Goal: Communication & Community: Answer question/provide support

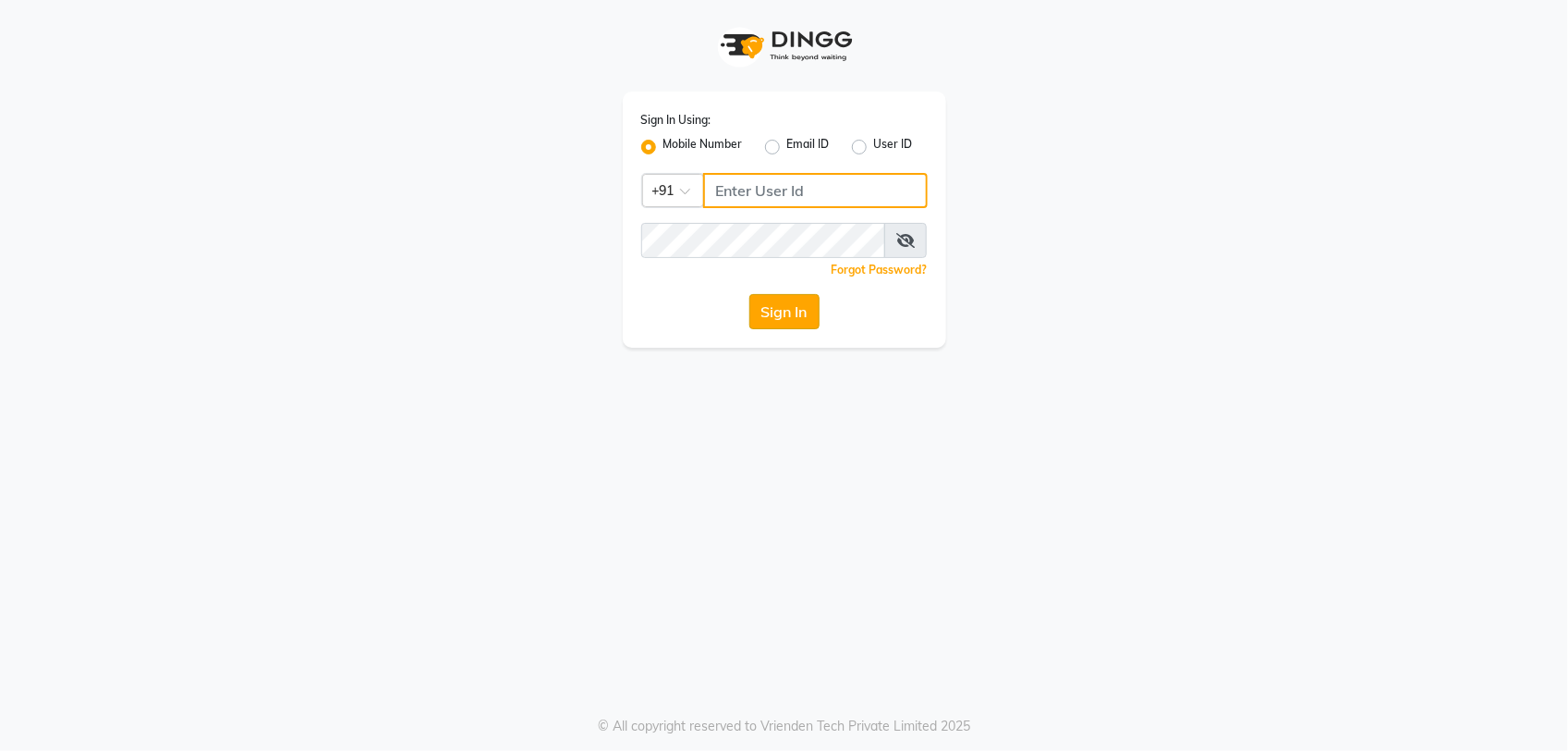
type input "9175024355"
click at [779, 309] on button "Sign In" at bounding box center [785, 311] width 71 height 35
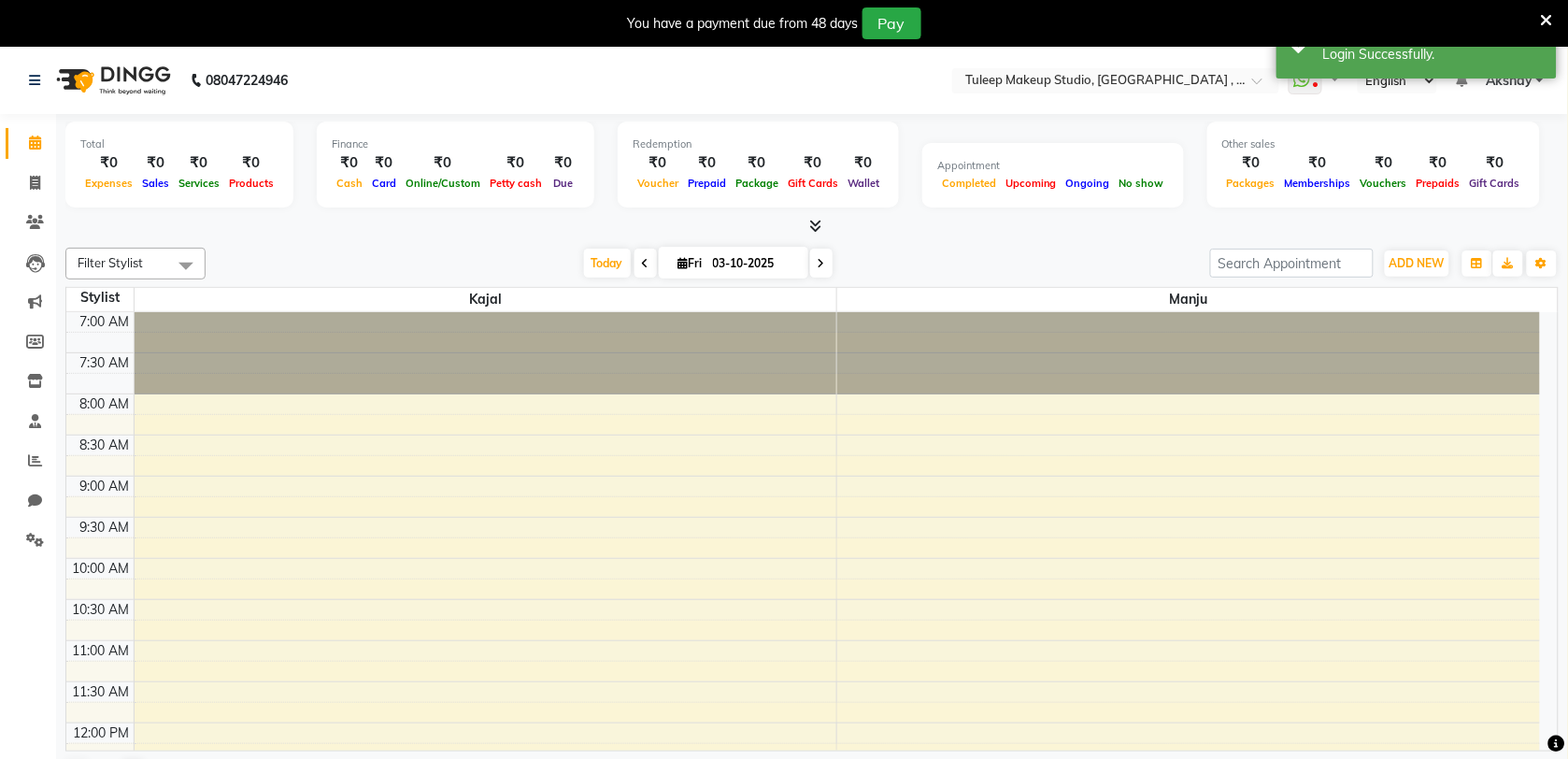
select select "en"
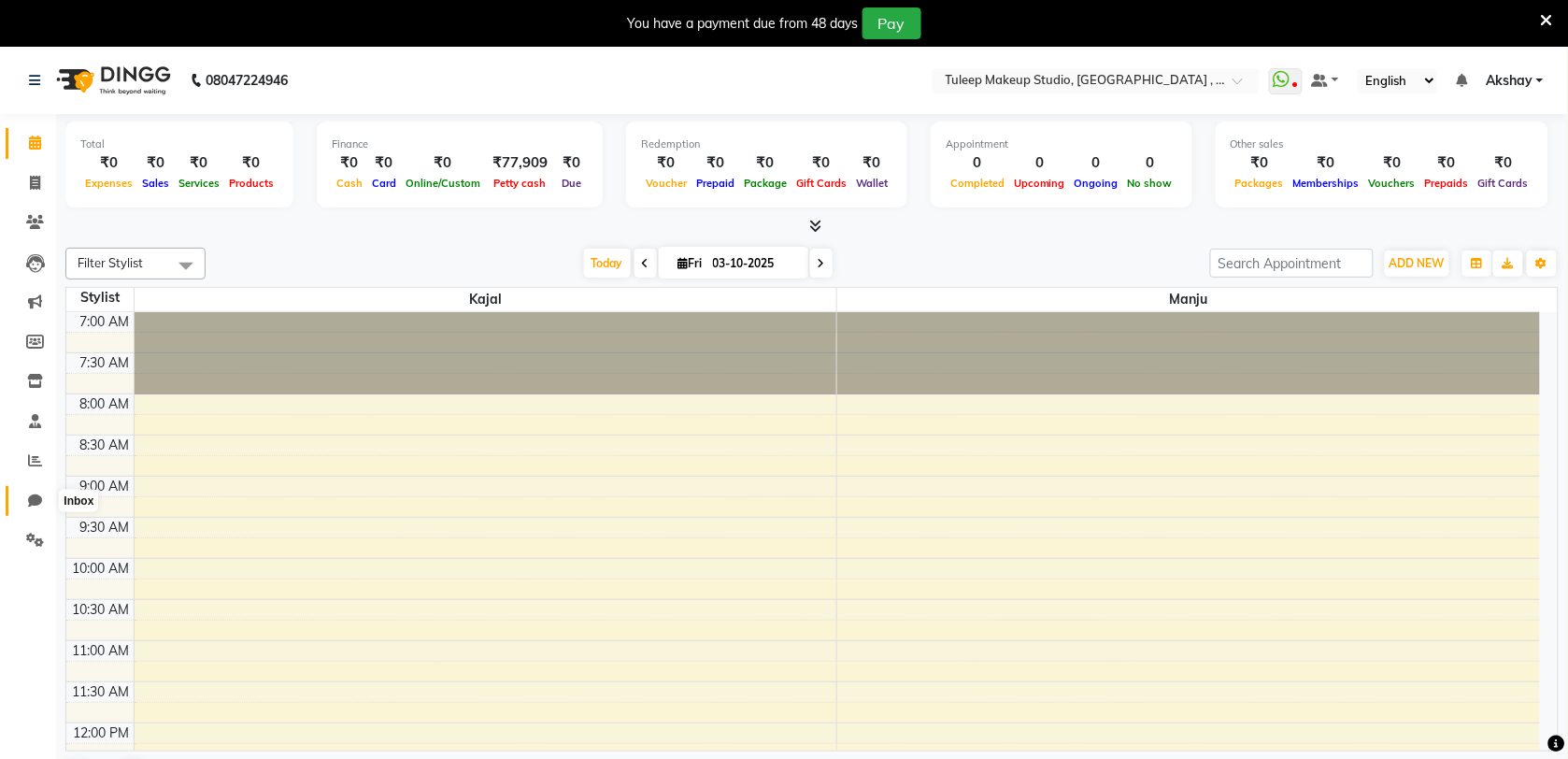
click at [29, 497] on icon at bounding box center [35, 500] width 14 height 14
select select "100"
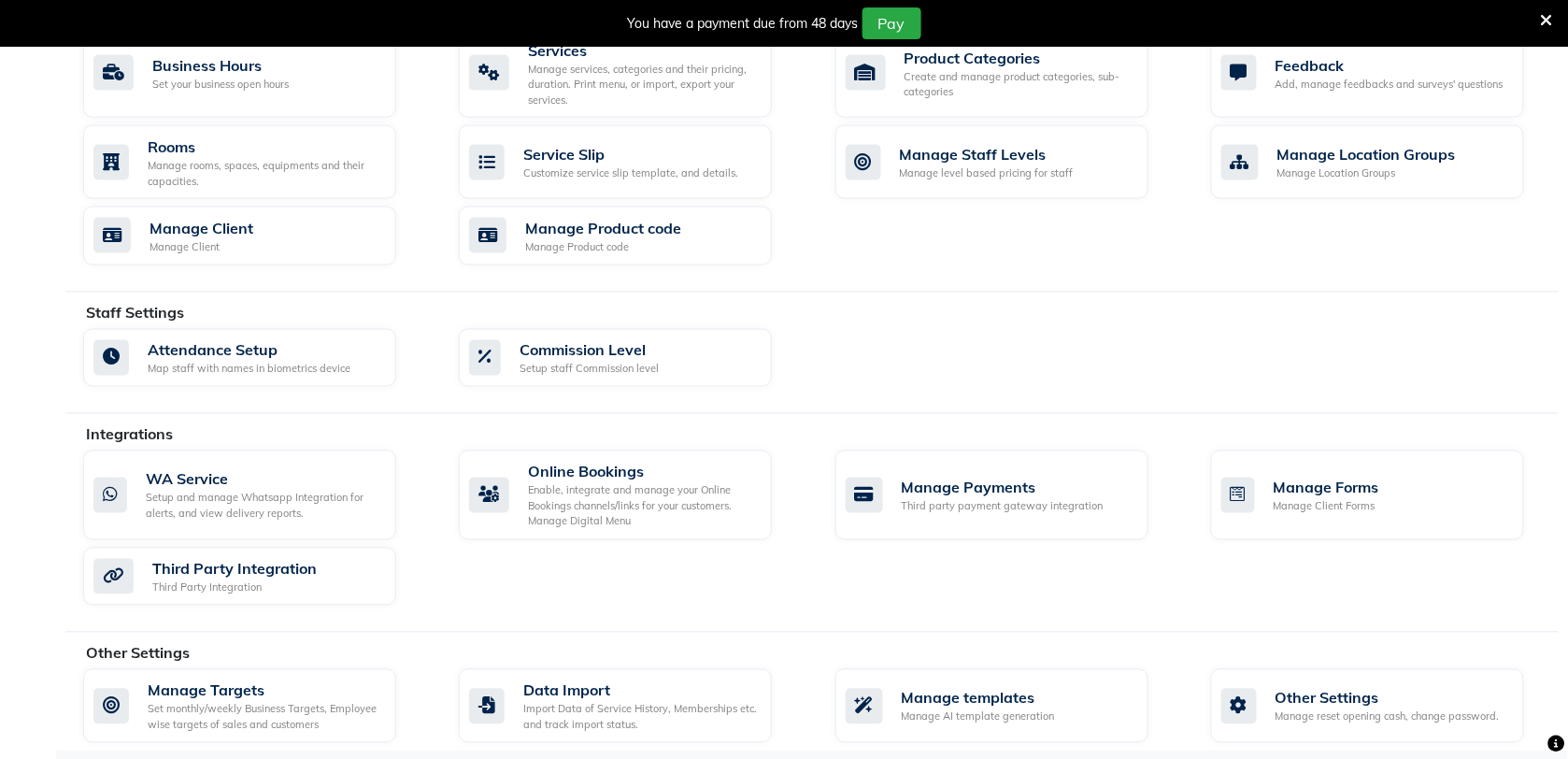
scroll to position [744, 0]
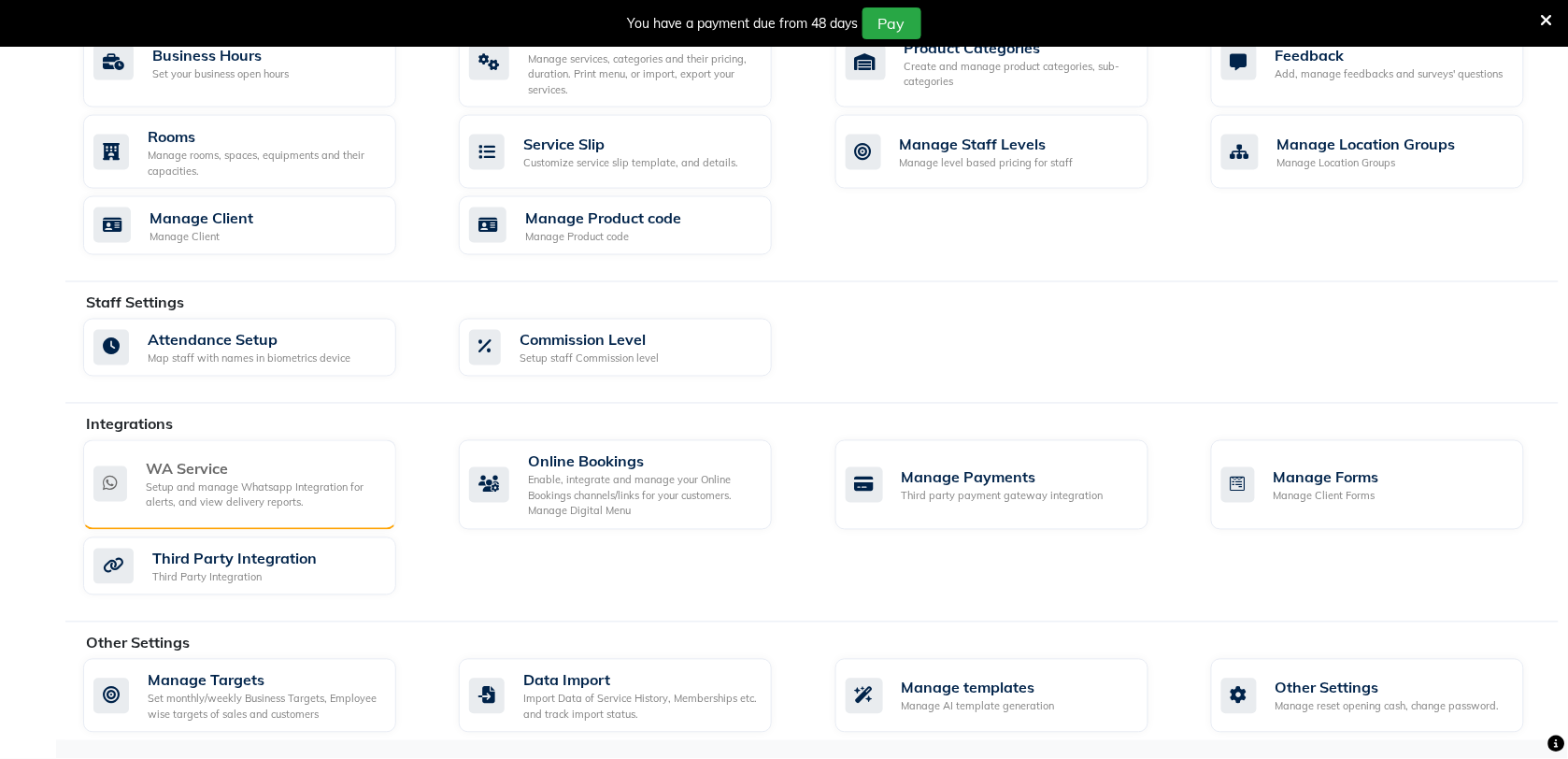
click at [293, 510] on div "Setup and manage Whatsapp Integration for alerts, and view delivery reports." at bounding box center [263, 495] width 235 height 31
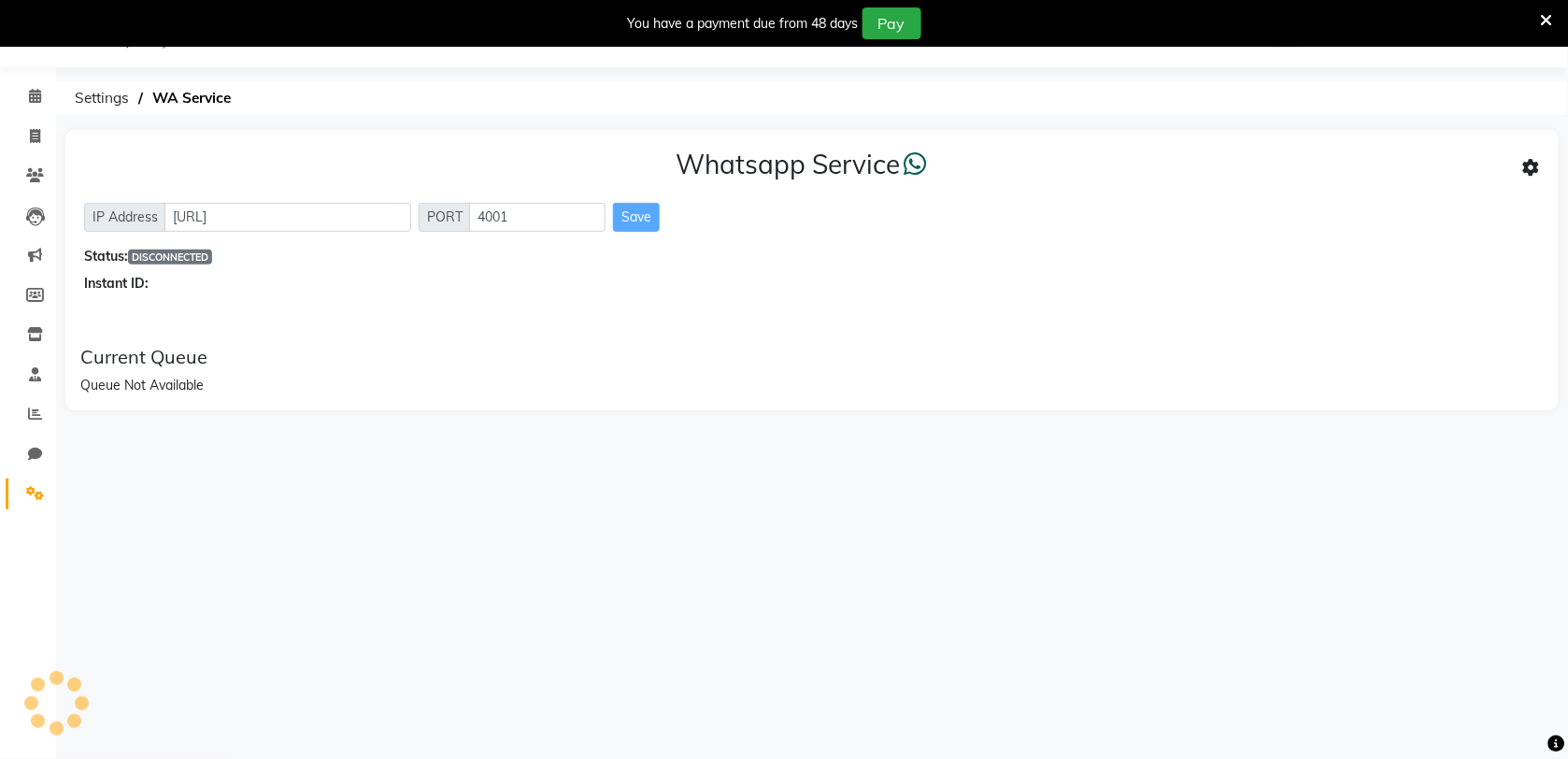
click at [293, 510] on div "08047224946 Select Location × Tuleep Makeup Studio, Salon & Academy , Wakad Wha…" at bounding box center [784, 379] width 1568 height 759
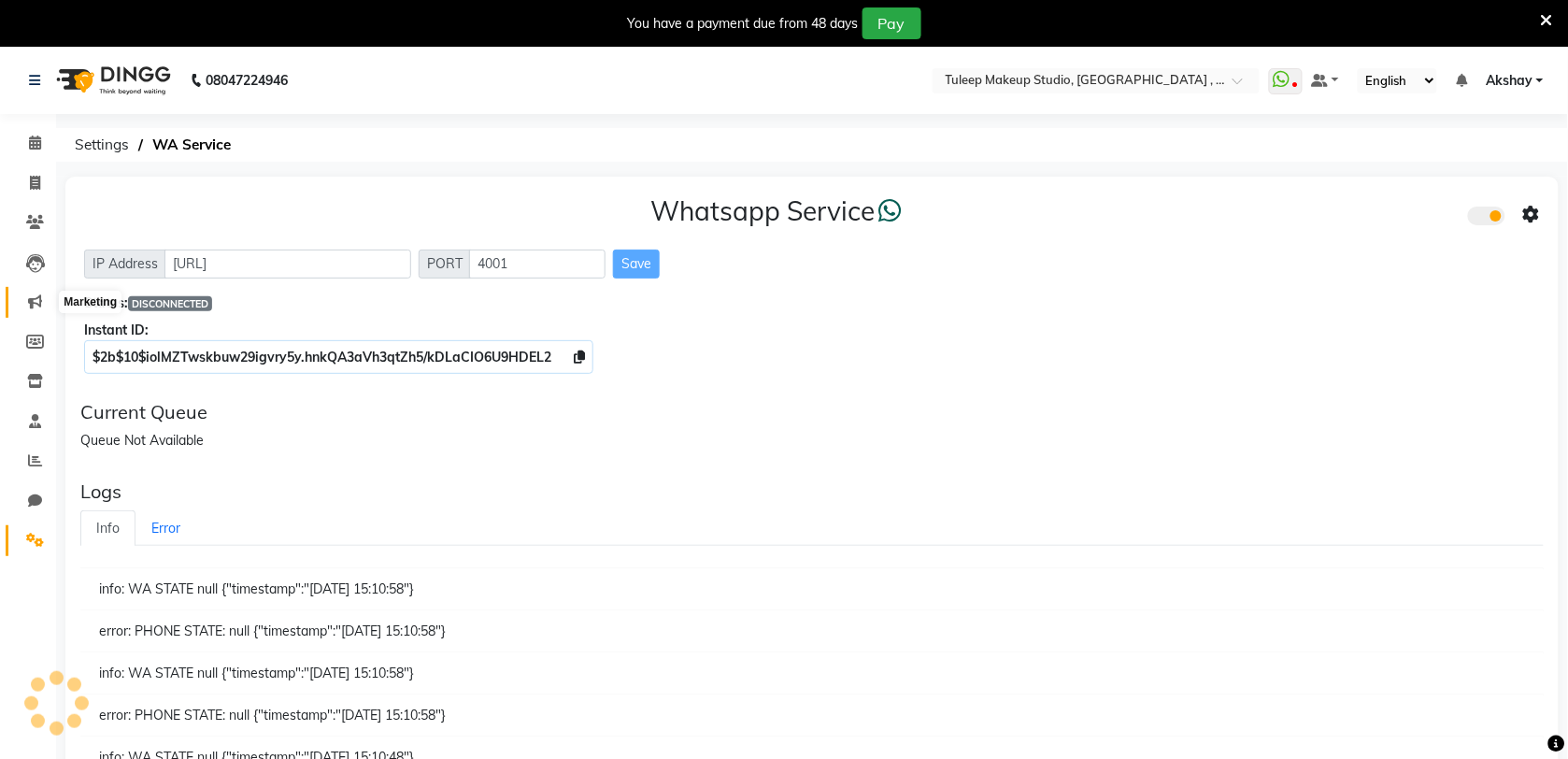
click at [35, 309] on icon at bounding box center [35, 302] width 14 height 14
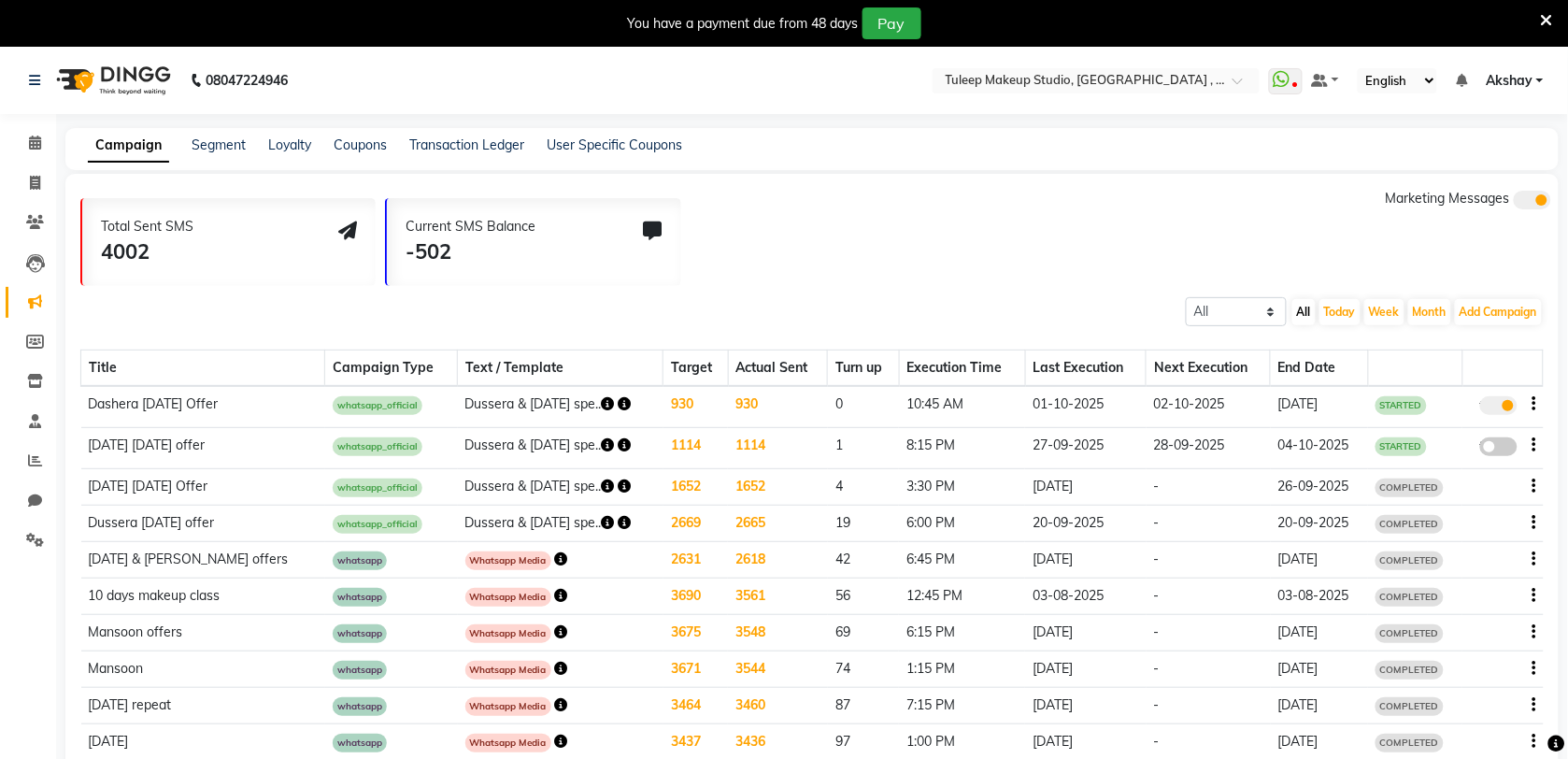
click at [1506, 405] on span at bounding box center [1499, 405] width 38 height 19
click at [1501, 408] on input "true" at bounding box center [1501, 408] width 0 height 0
click at [1506, 405] on span at bounding box center [1499, 405] width 38 height 19
click at [1505, 408] on input "false" at bounding box center [1505, 408] width 0 height 0
select select "3"
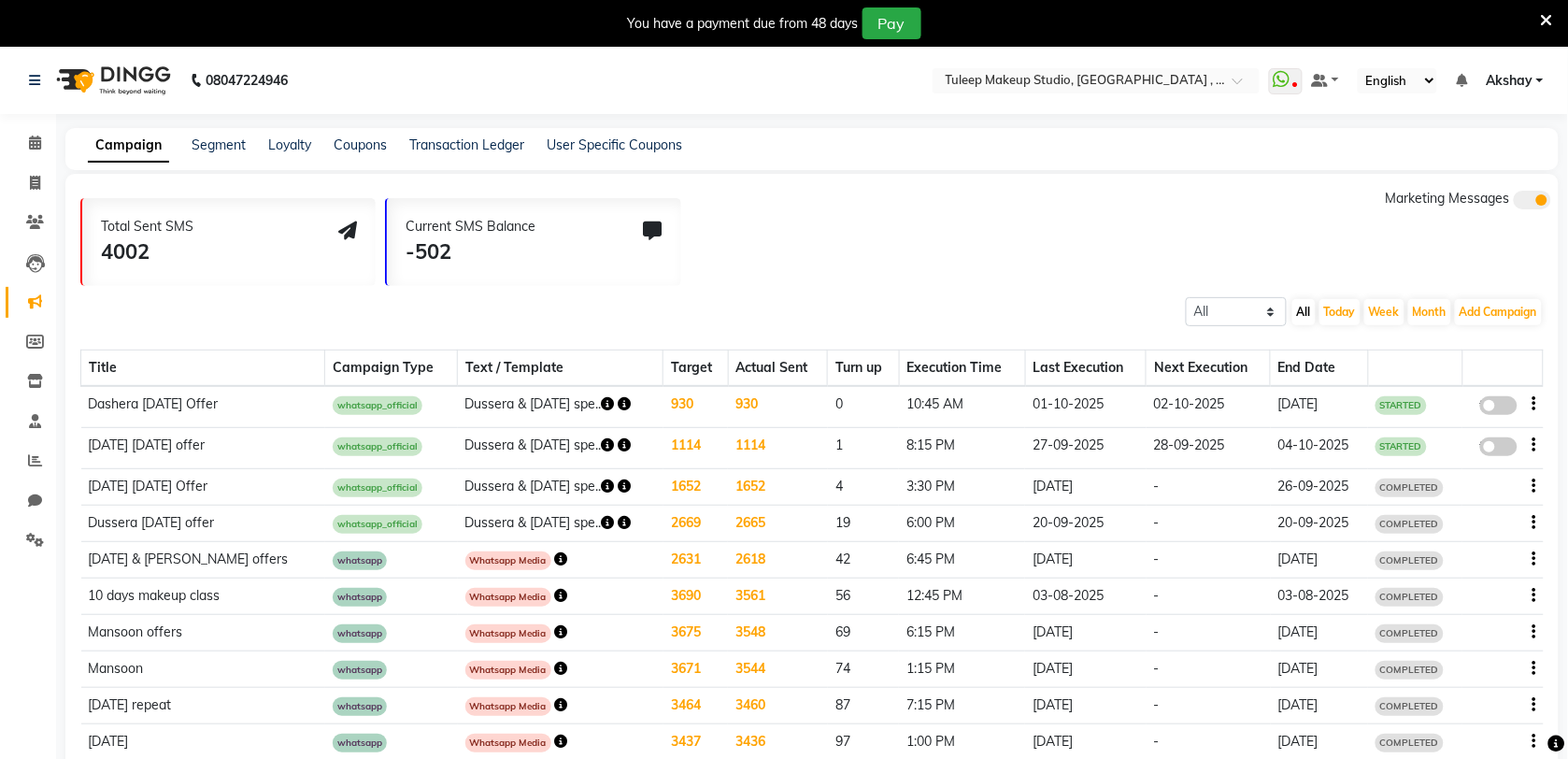
select select "44037"
select select "2"
select select "645"
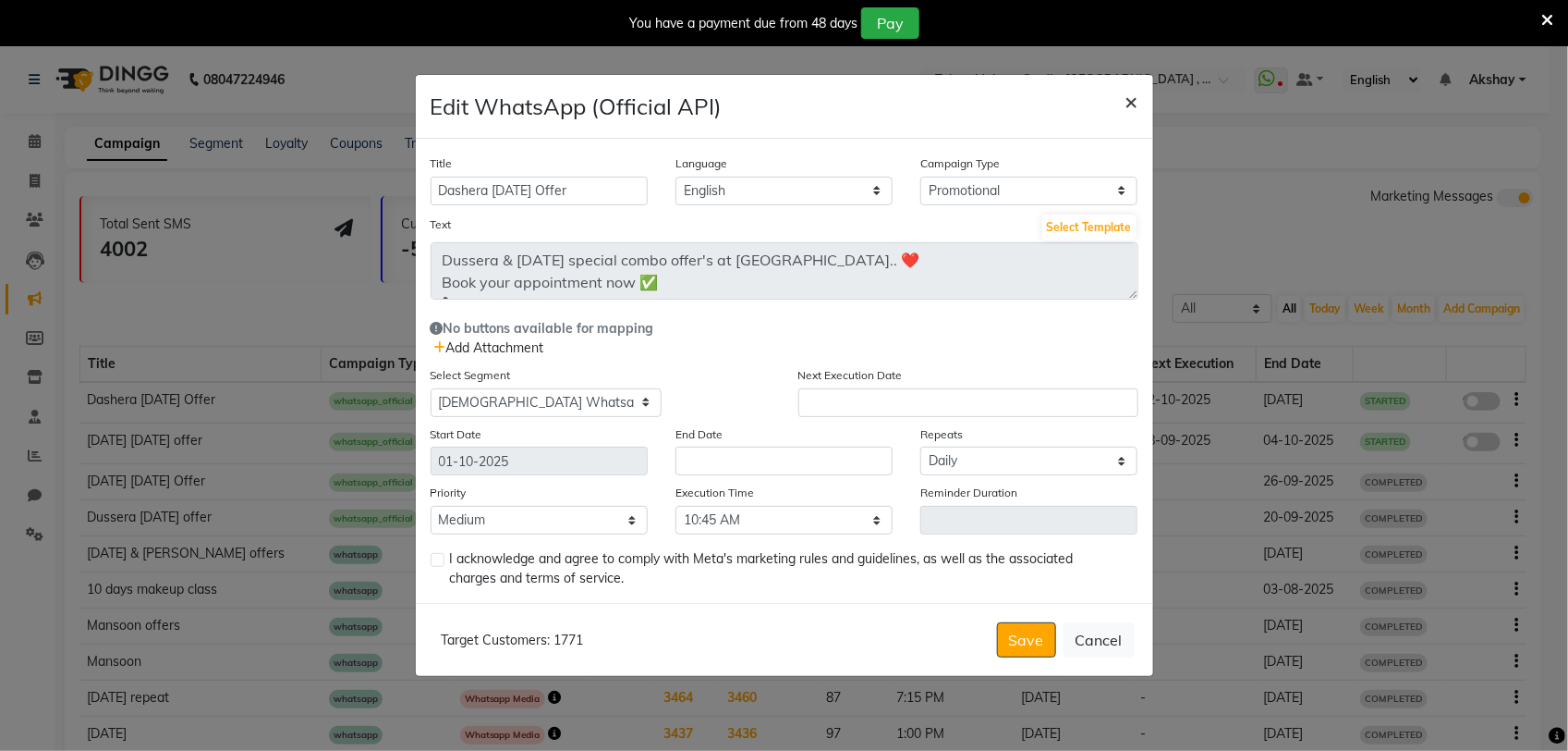
click at [1136, 102] on span "×" at bounding box center [1131, 101] width 13 height 27
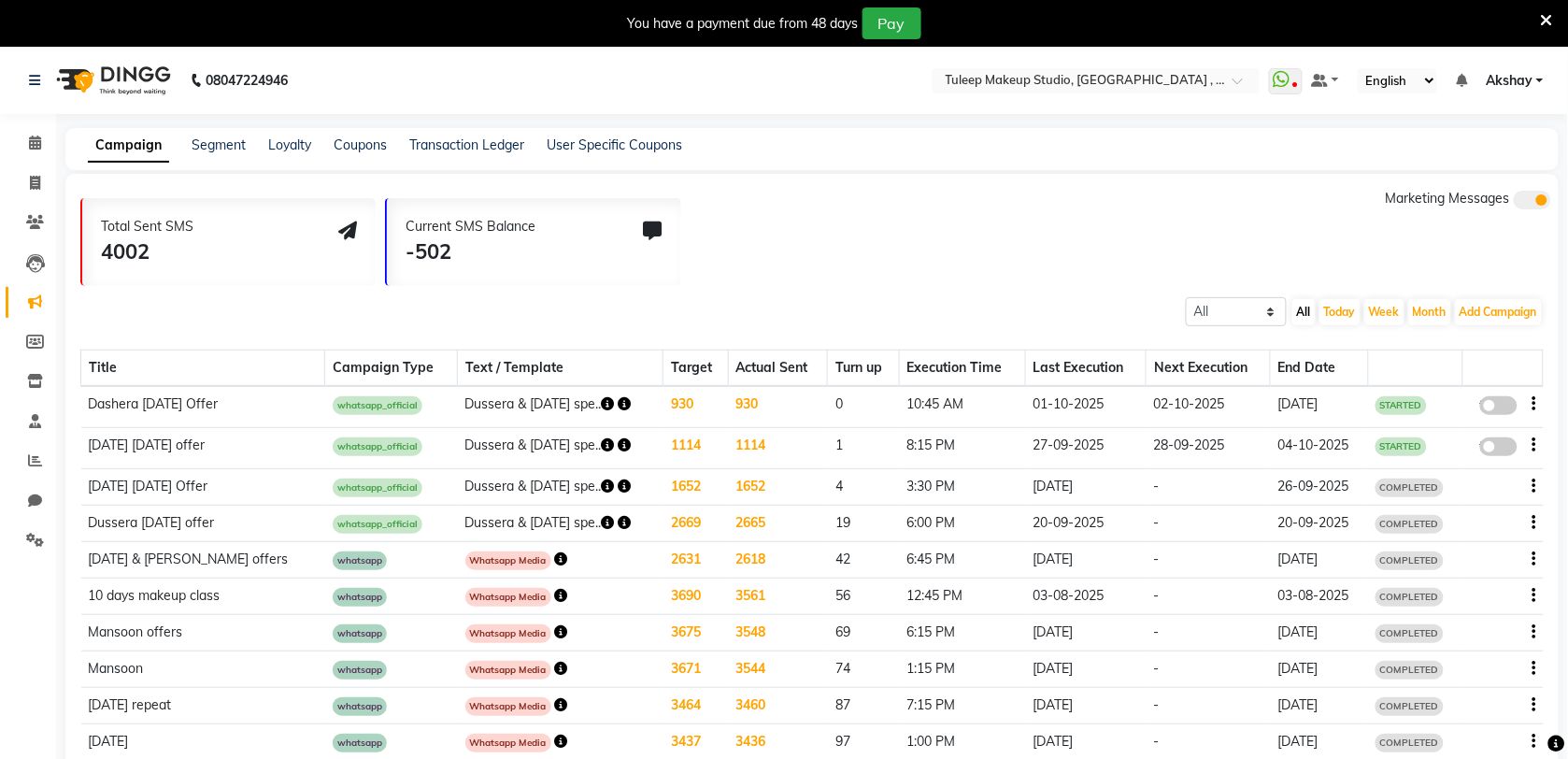
click at [1546, 17] on icon at bounding box center [1547, 20] width 12 height 17
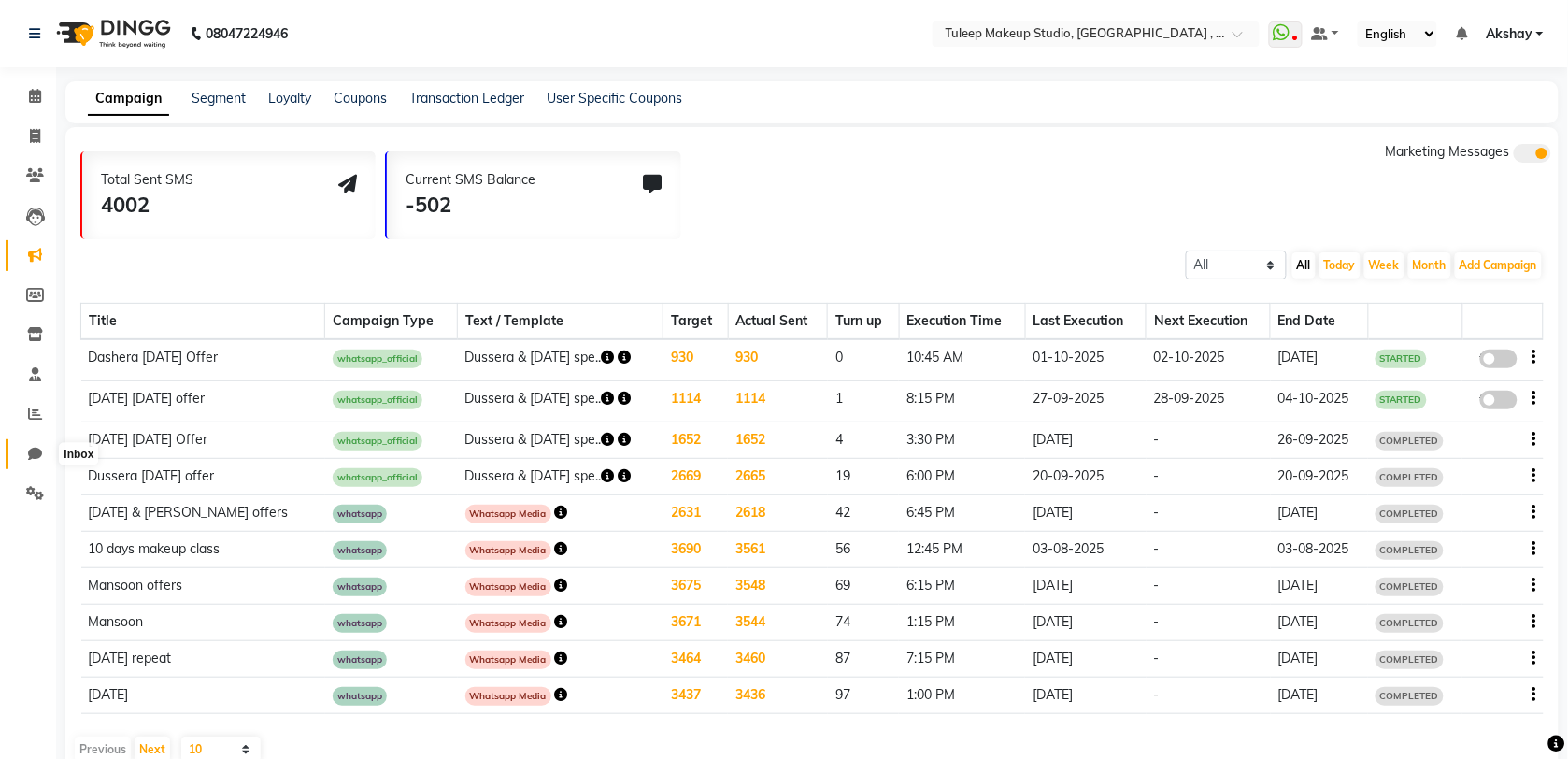
click at [38, 449] on icon at bounding box center [35, 453] width 14 height 14
select select "100"
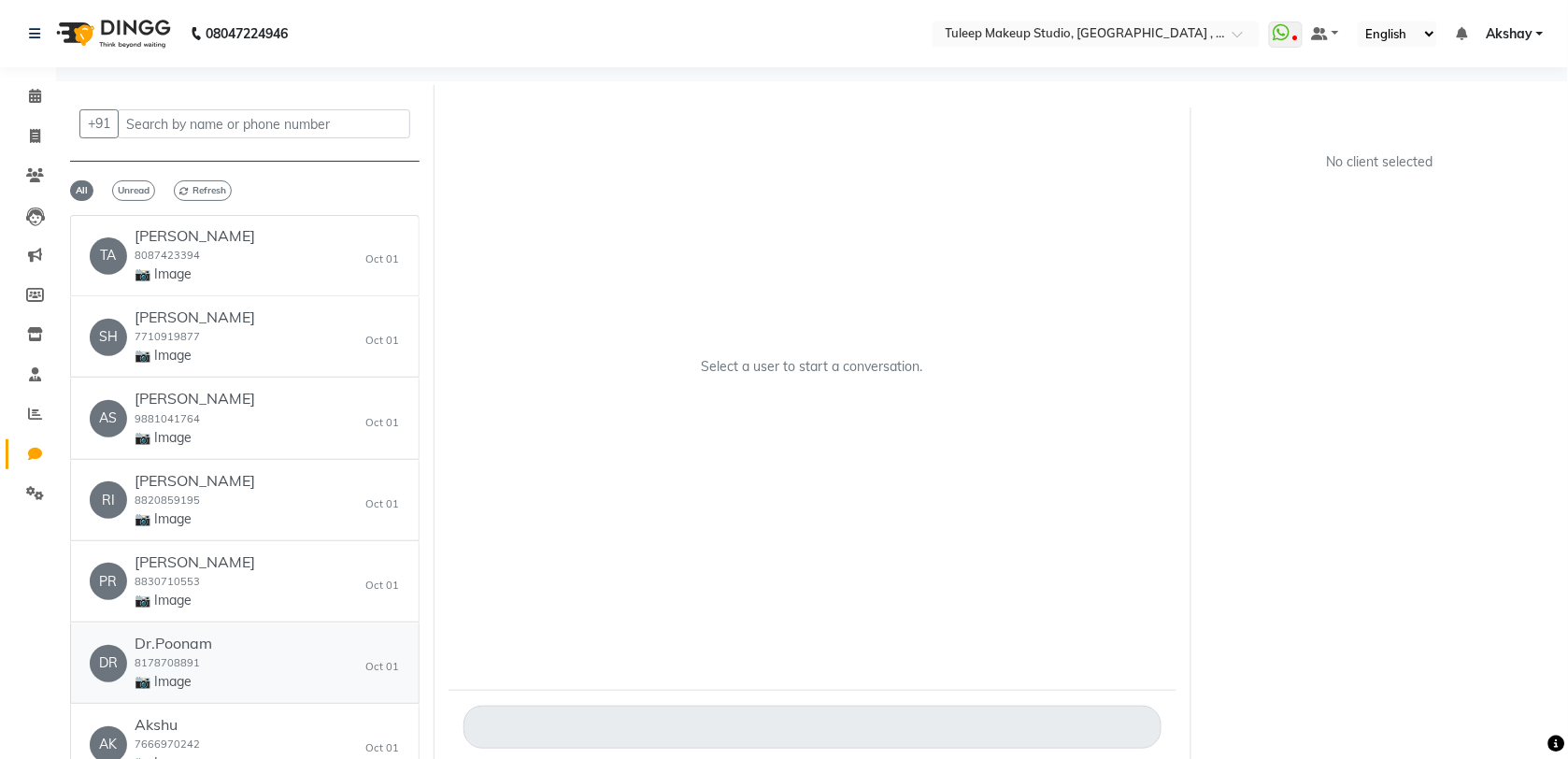
click at [287, 641] on div "DR Dr.Poonam 8178708891 📷 Image [DATE]" at bounding box center [244, 662] width 311 height 57
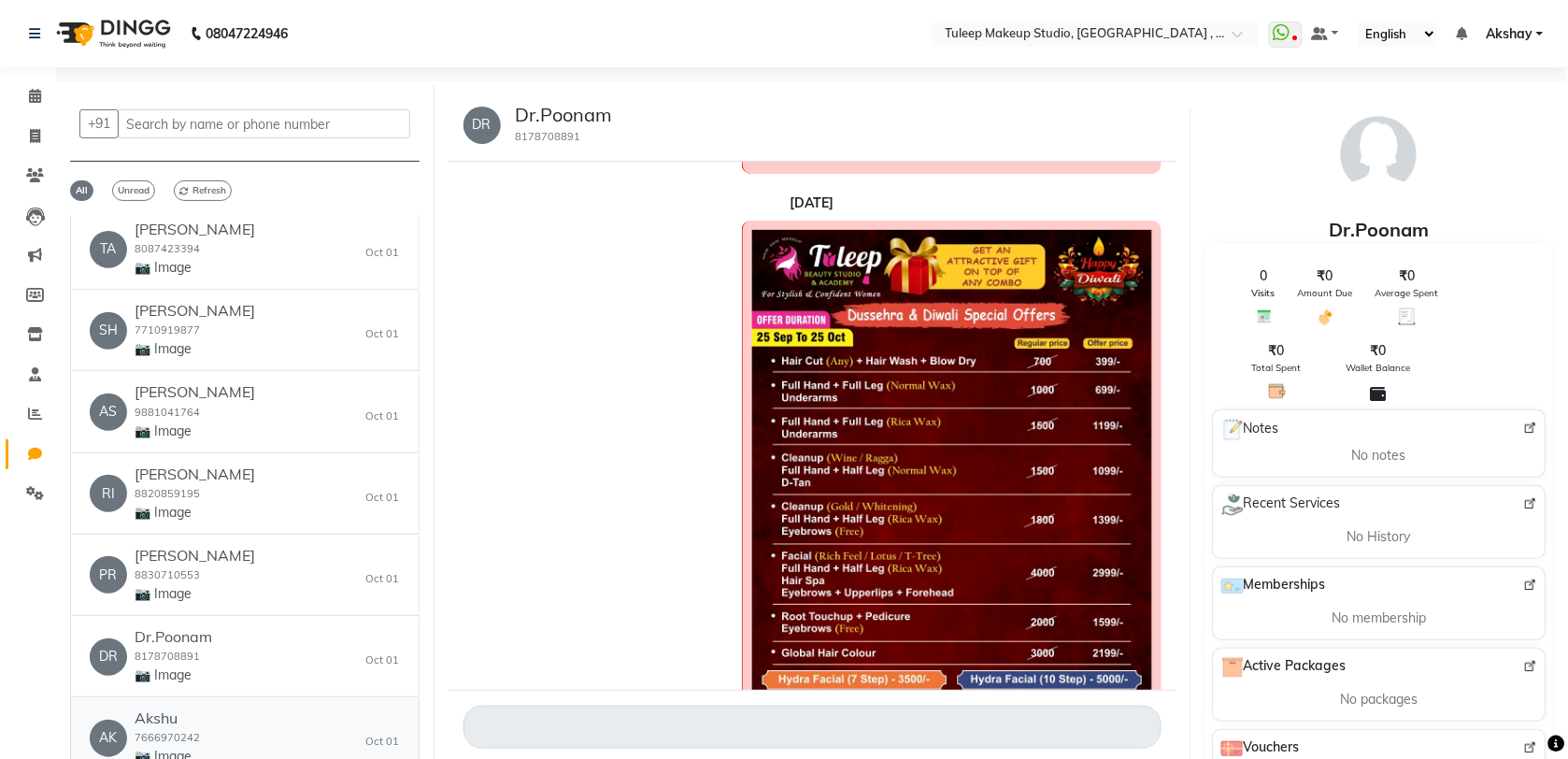
scroll to position [7, 0]
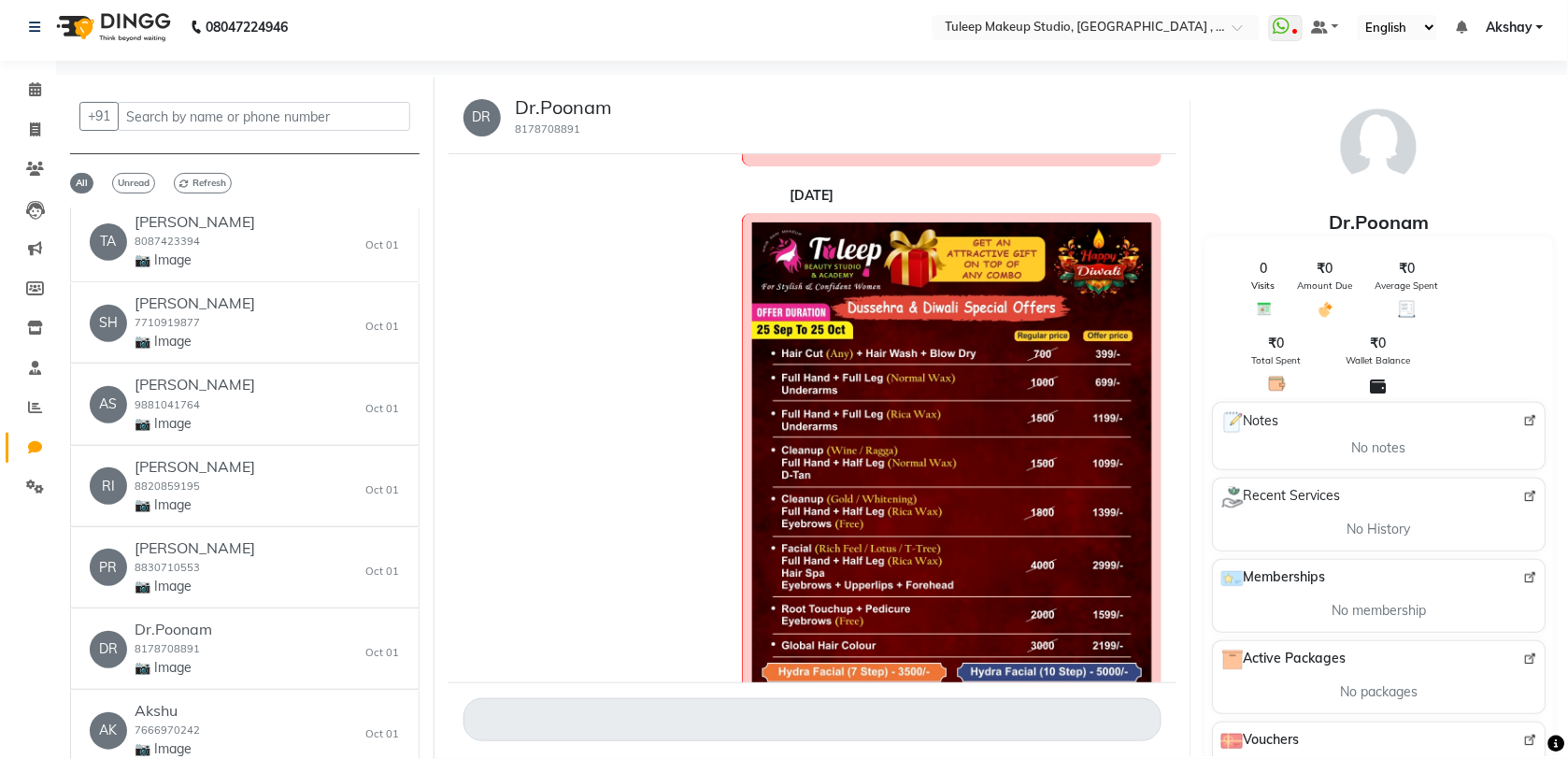
click at [1185, 633] on div "DR Dr.Poonam 8178708891 [DATE] Dussera & [DATE] special combo offer's at [GEOGR…" at bounding box center [813, 419] width 756 height 675
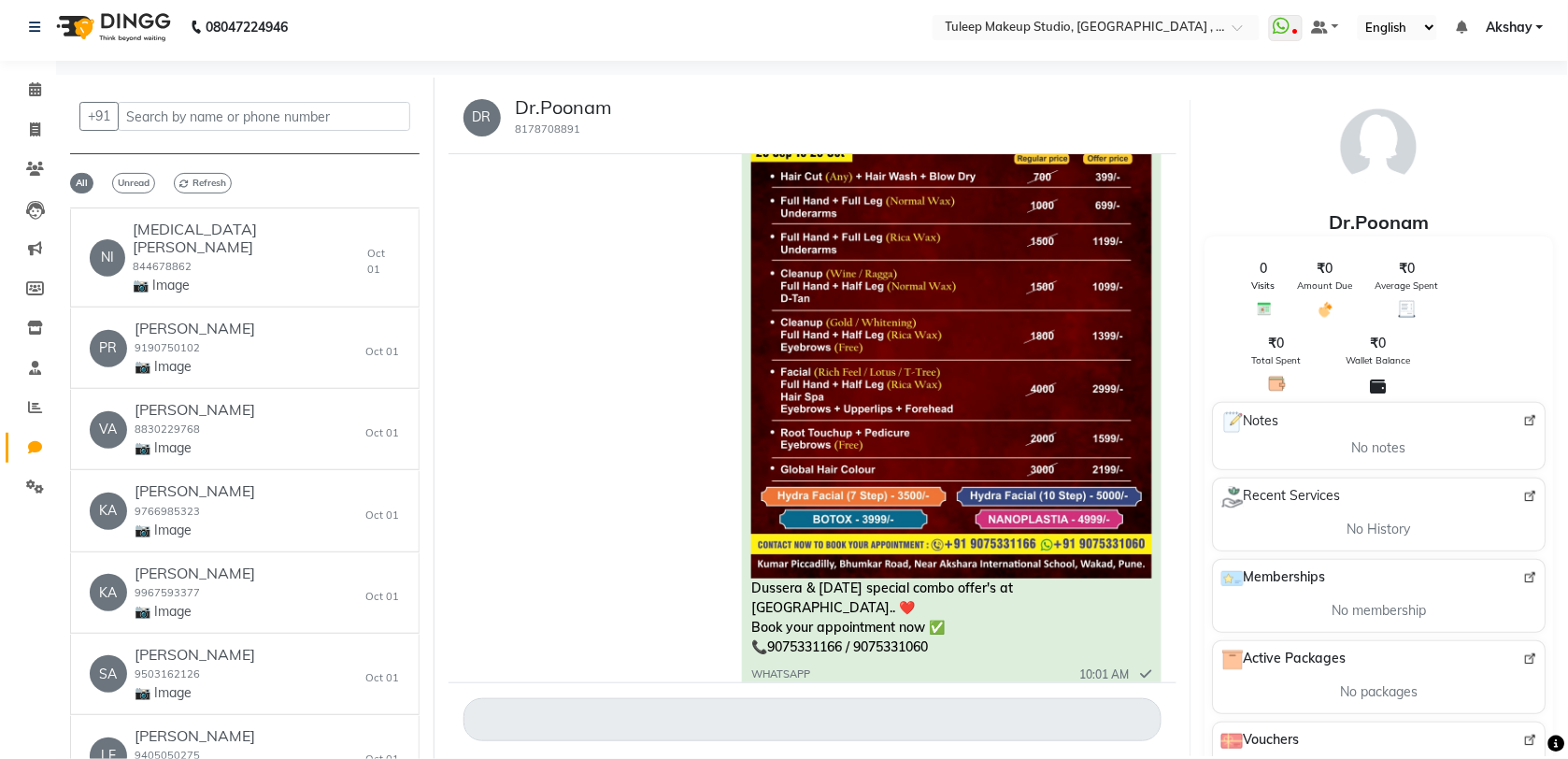
scroll to position [7689, 0]
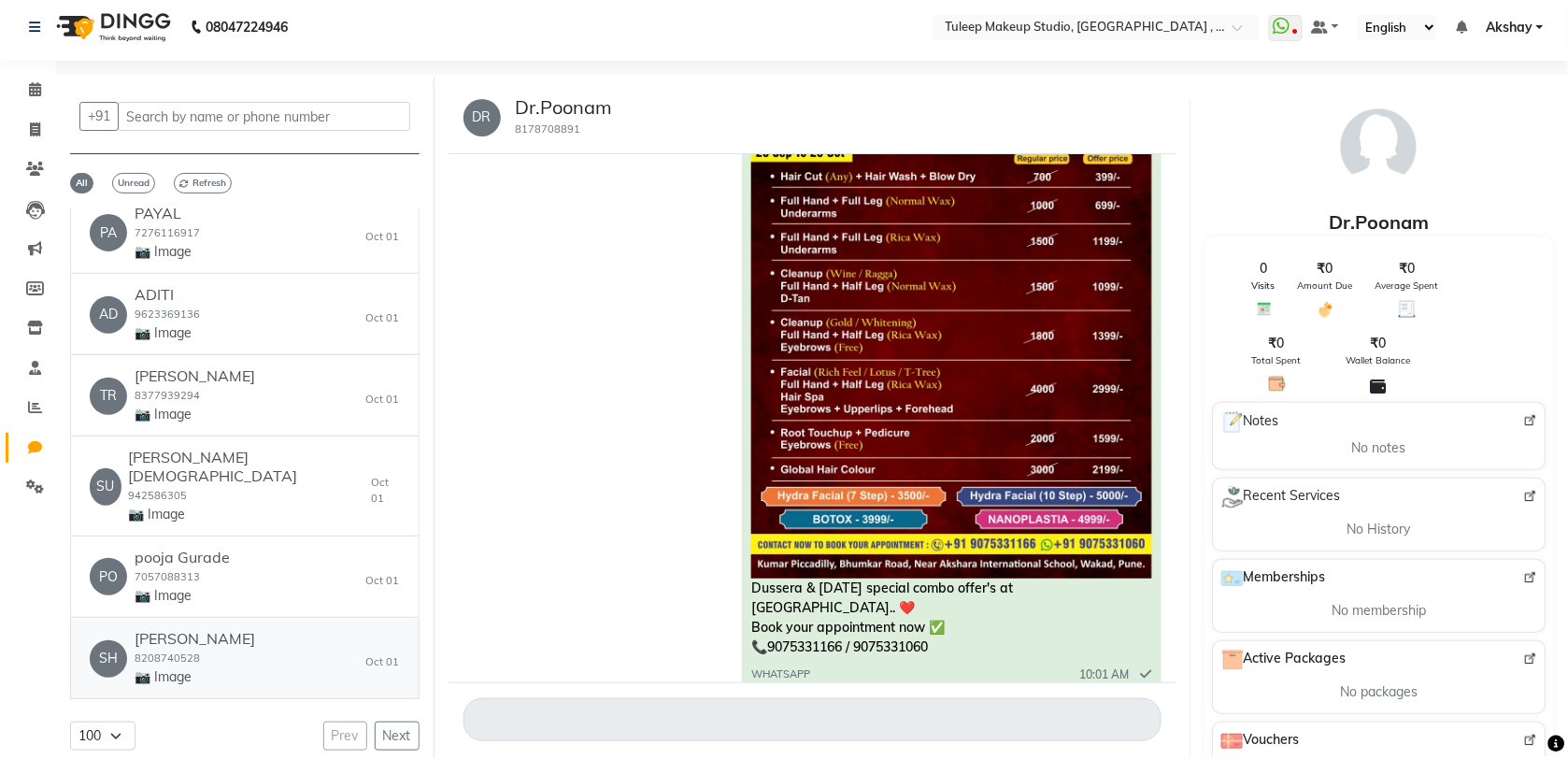
click at [280, 650] on div "SH [PERSON_NAME] 8208740528 📷 Image [DATE]" at bounding box center [244, 658] width 311 height 57
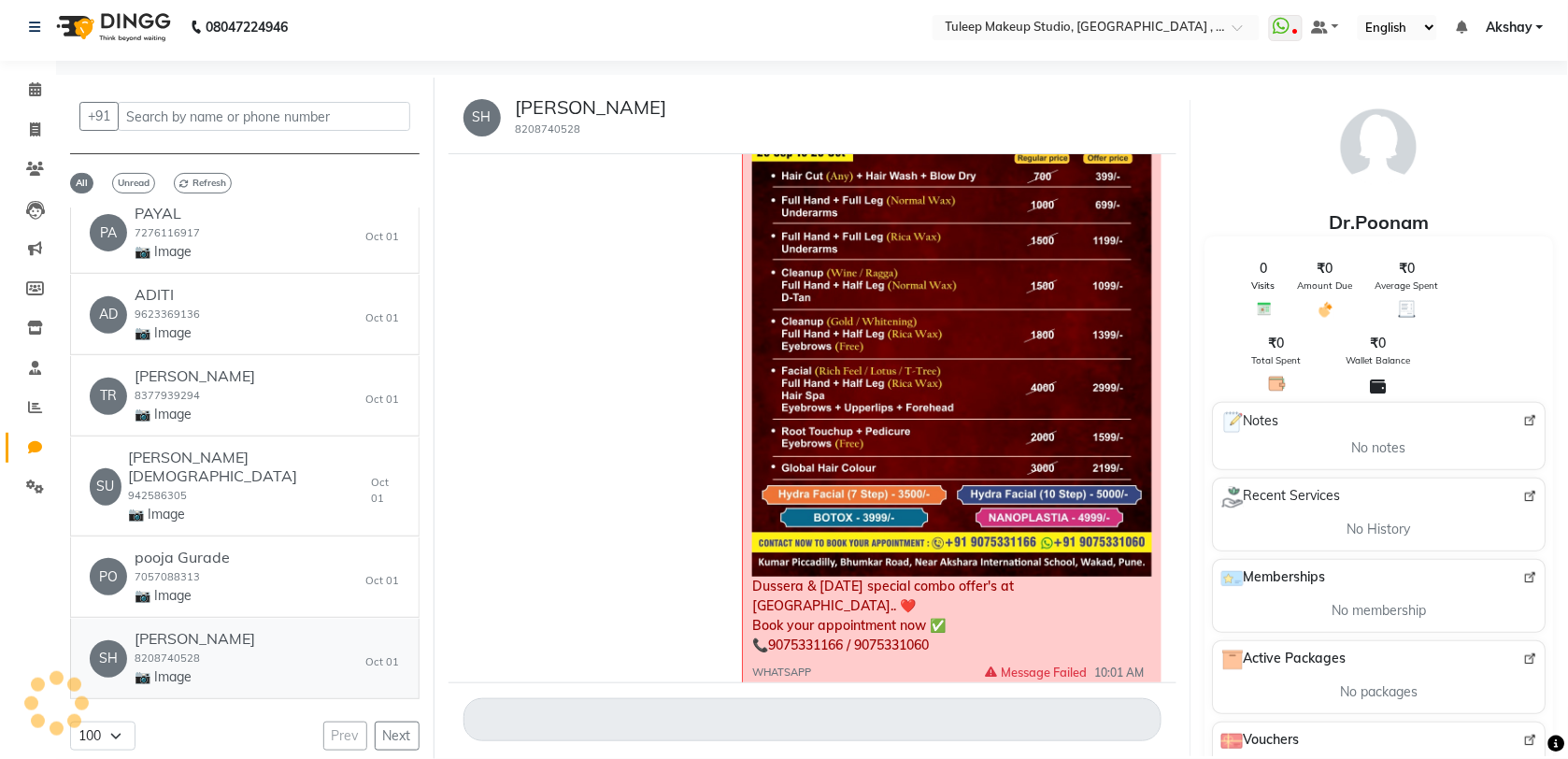
click at [280, 650] on div "SH [PERSON_NAME] 8208740528 📷 Image [DATE]" at bounding box center [244, 658] width 311 height 57
click at [277, 585] on div "PO pooja Gurade 7057088313 📷 Image [DATE]" at bounding box center [244, 576] width 311 height 57
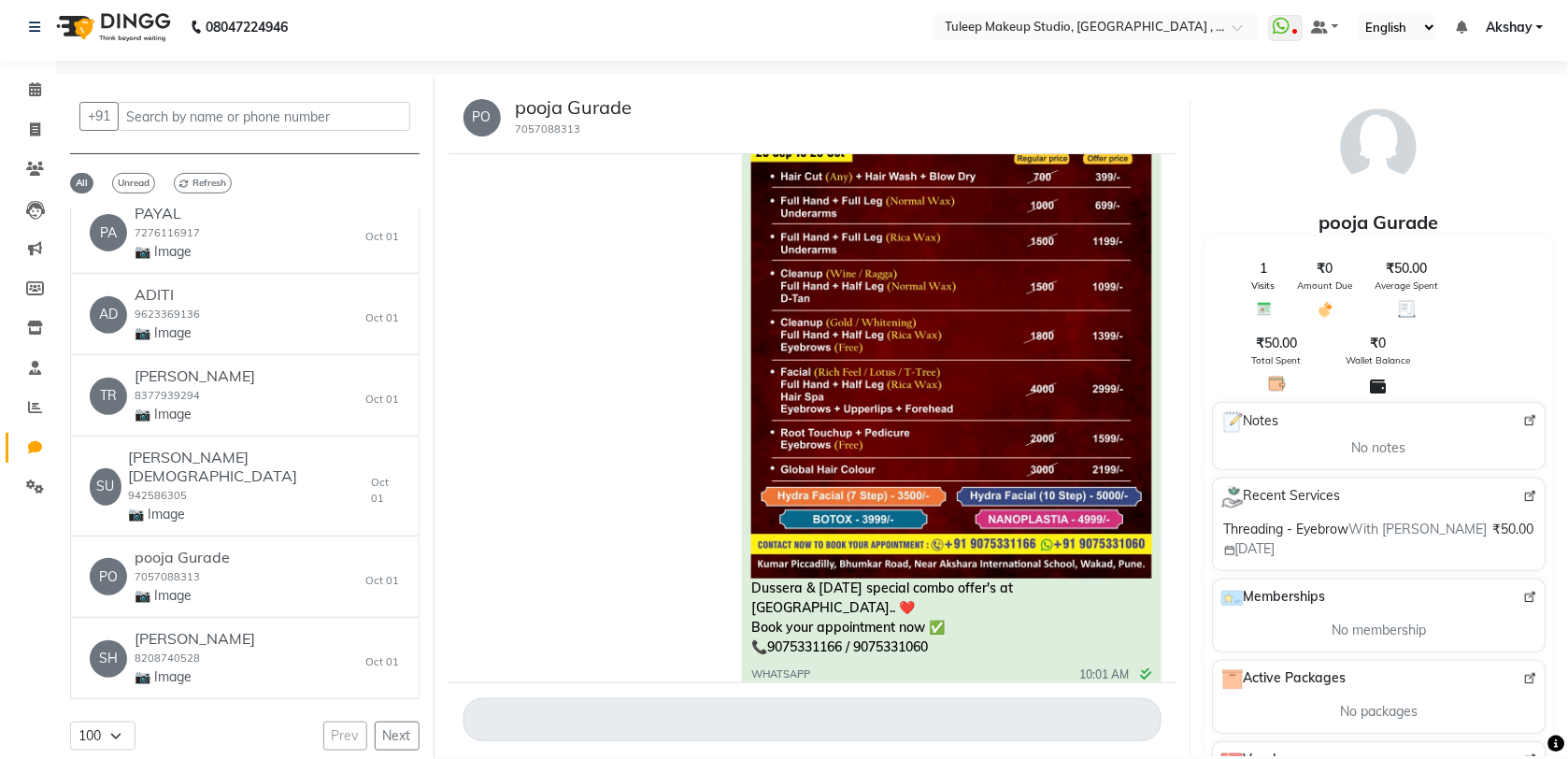
click at [1094, 628] on div "Dussera & [DATE] special combo offer's at [GEOGRAPHIC_DATA].. ❤️ Book your appo…" at bounding box center [952, 364] width 419 height 658
click at [1184, 619] on div "PO pooja Gurade 7057088313 [DATE] Dussera & [DATE] special combo offer's at [GE…" at bounding box center [813, 419] width 756 height 675
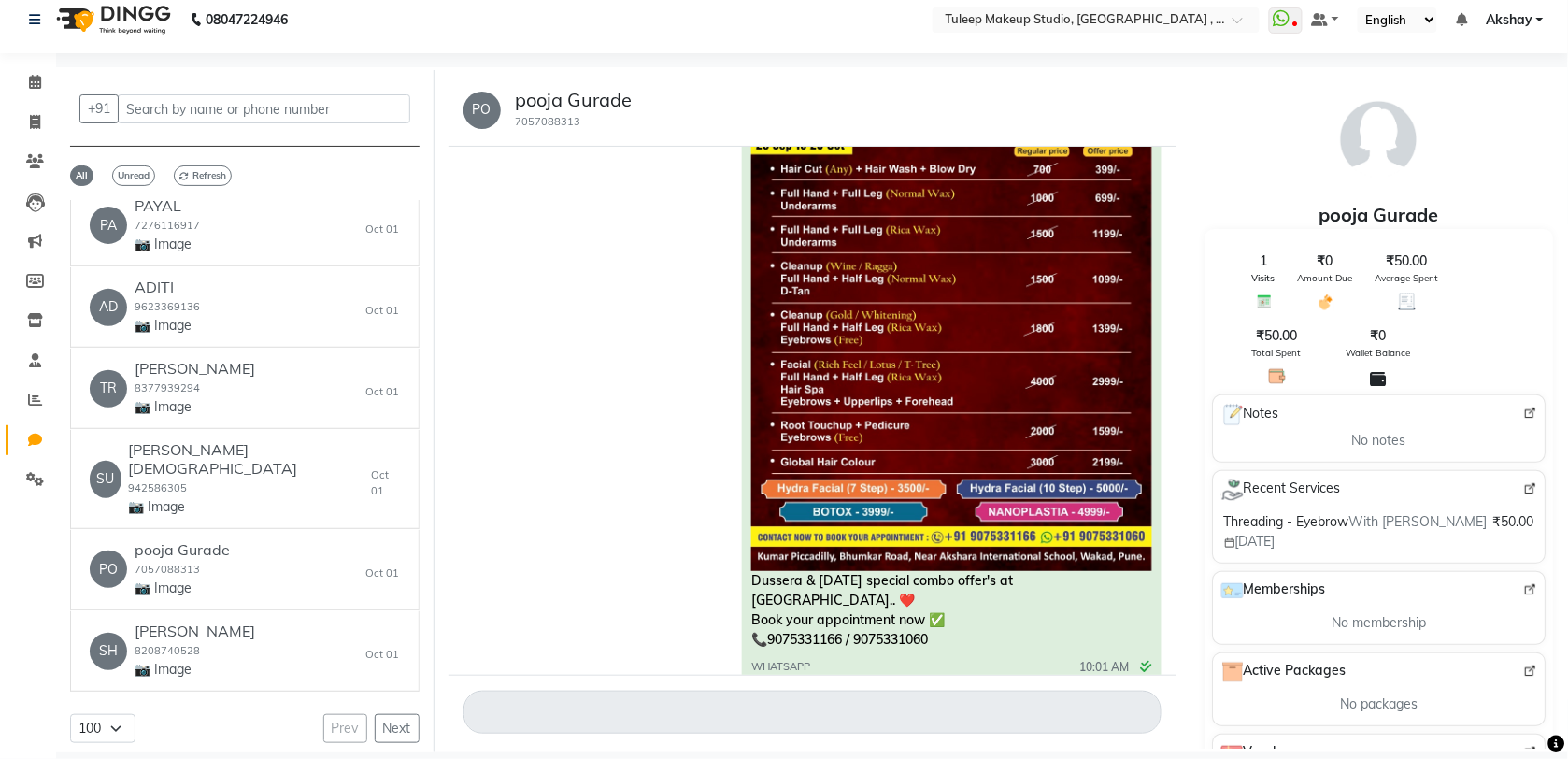
click at [1116, 617] on div "Dussera & [DATE] special combo offer's at [GEOGRAPHIC_DATA].. ❤️ Book your appo…" at bounding box center [952, 356] width 419 height 658
click at [638, 584] on div "Dussera & [DATE] special combo offer's at [GEOGRAPHIC_DATA].. ❤️ Book your appo…" at bounding box center [812, 359] width 698 height 663
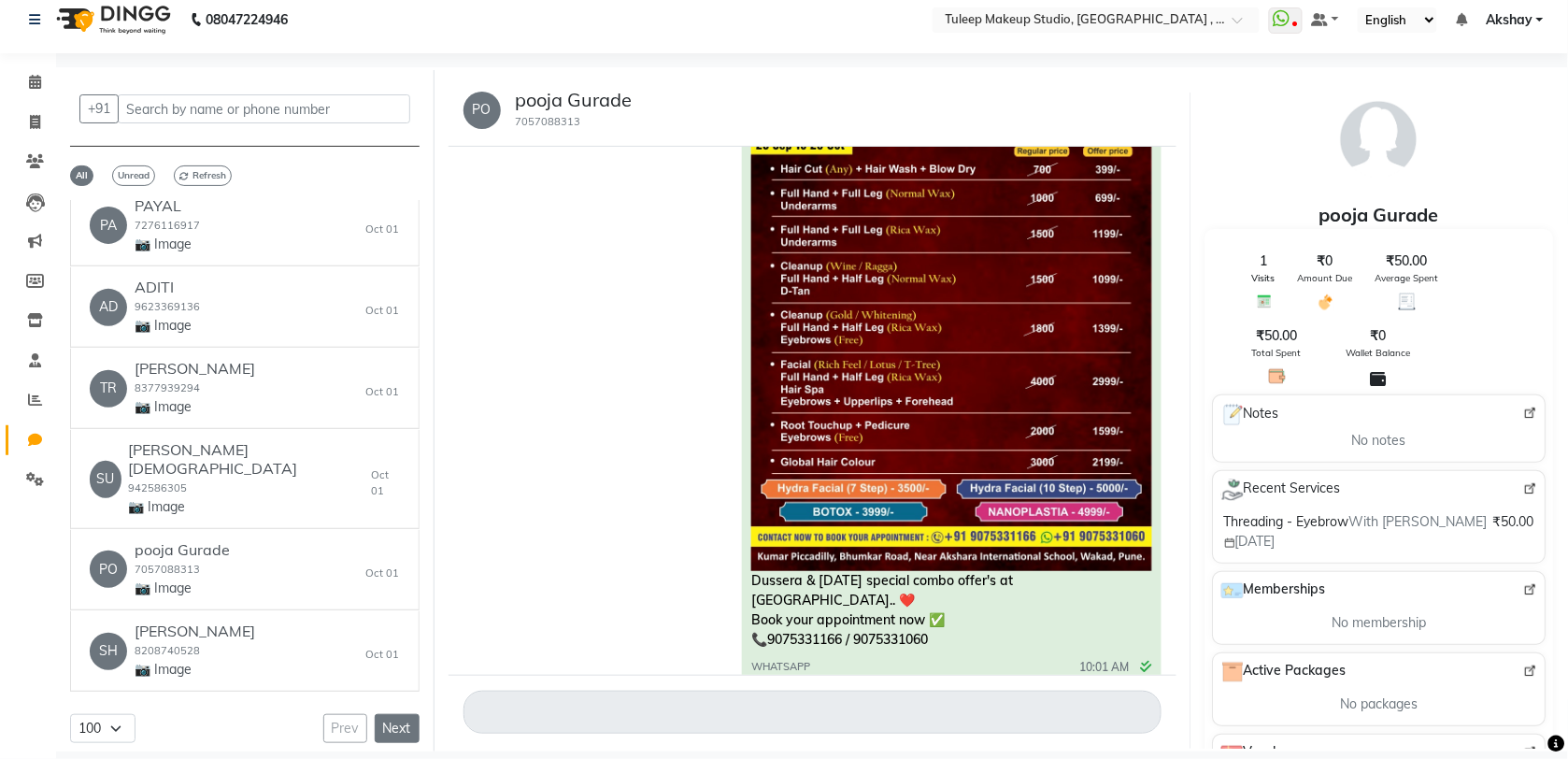
click at [375, 714] on button "Next" at bounding box center [397, 727] width 45 height 29
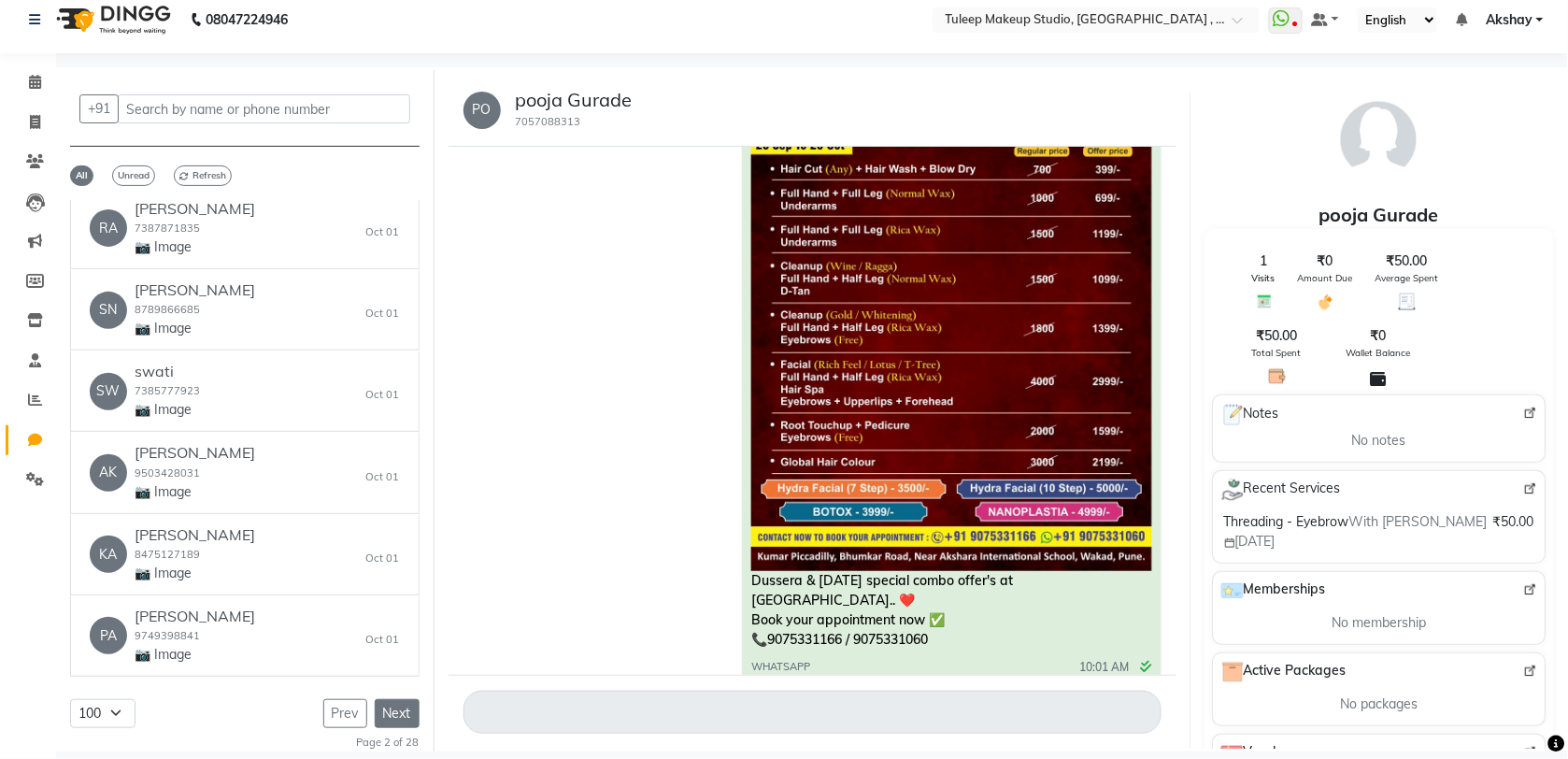
click at [375, 714] on button "Next" at bounding box center [397, 712] width 45 height 29
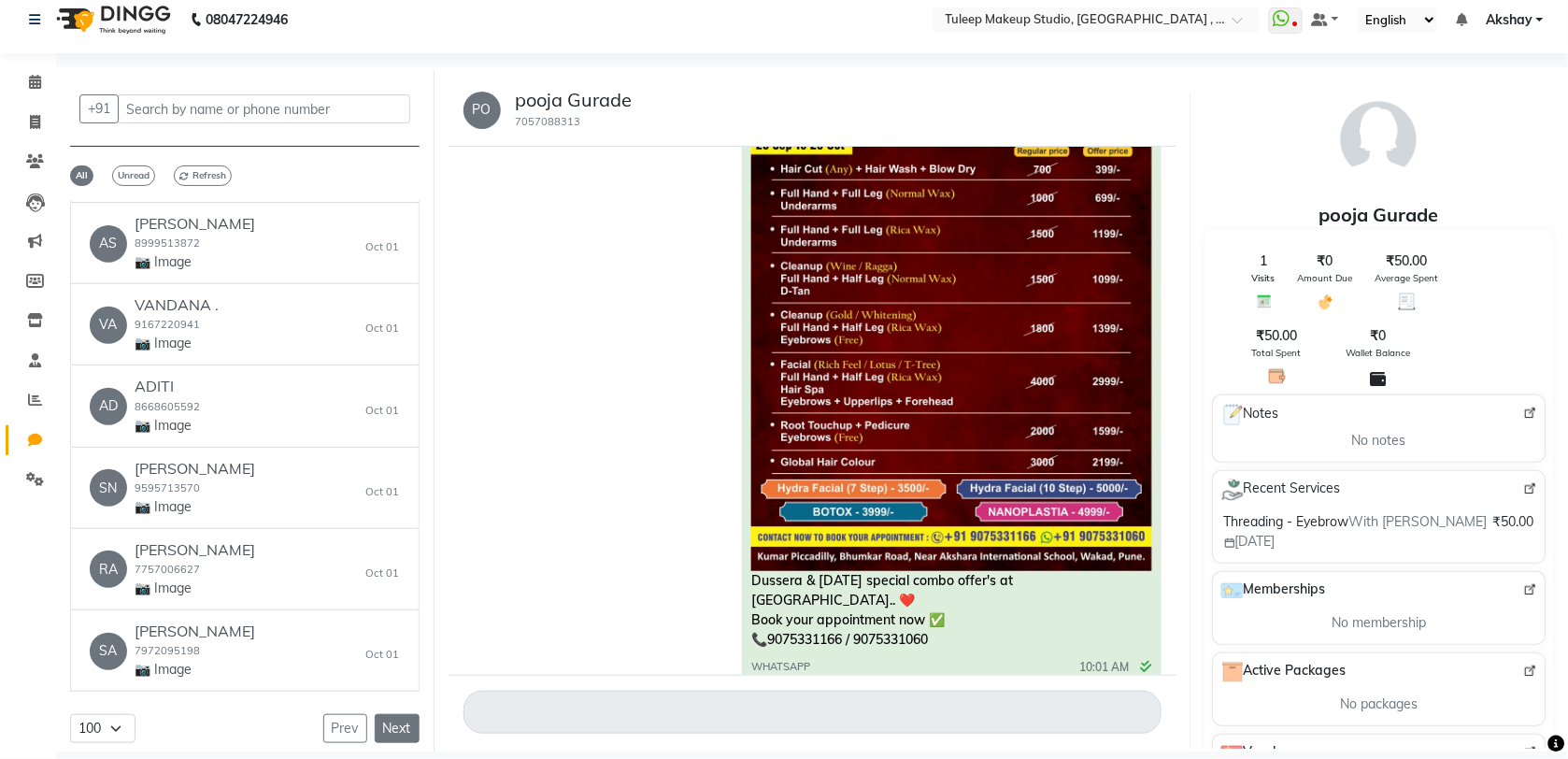
click at [375, 714] on button "Next" at bounding box center [397, 727] width 45 height 29
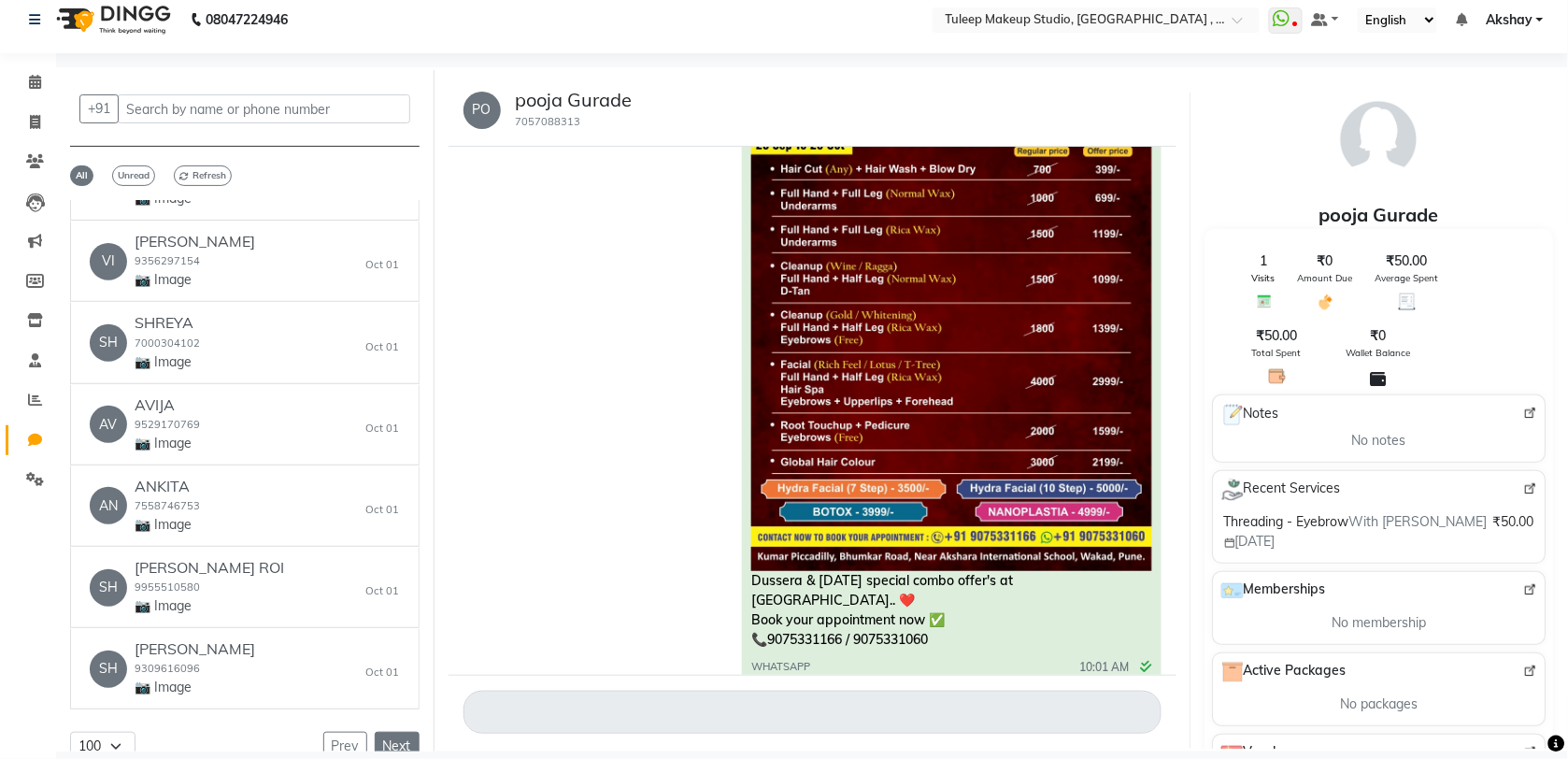
click at [375, 731] on button "Next" at bounding box center [397, 745] width 45 height 29
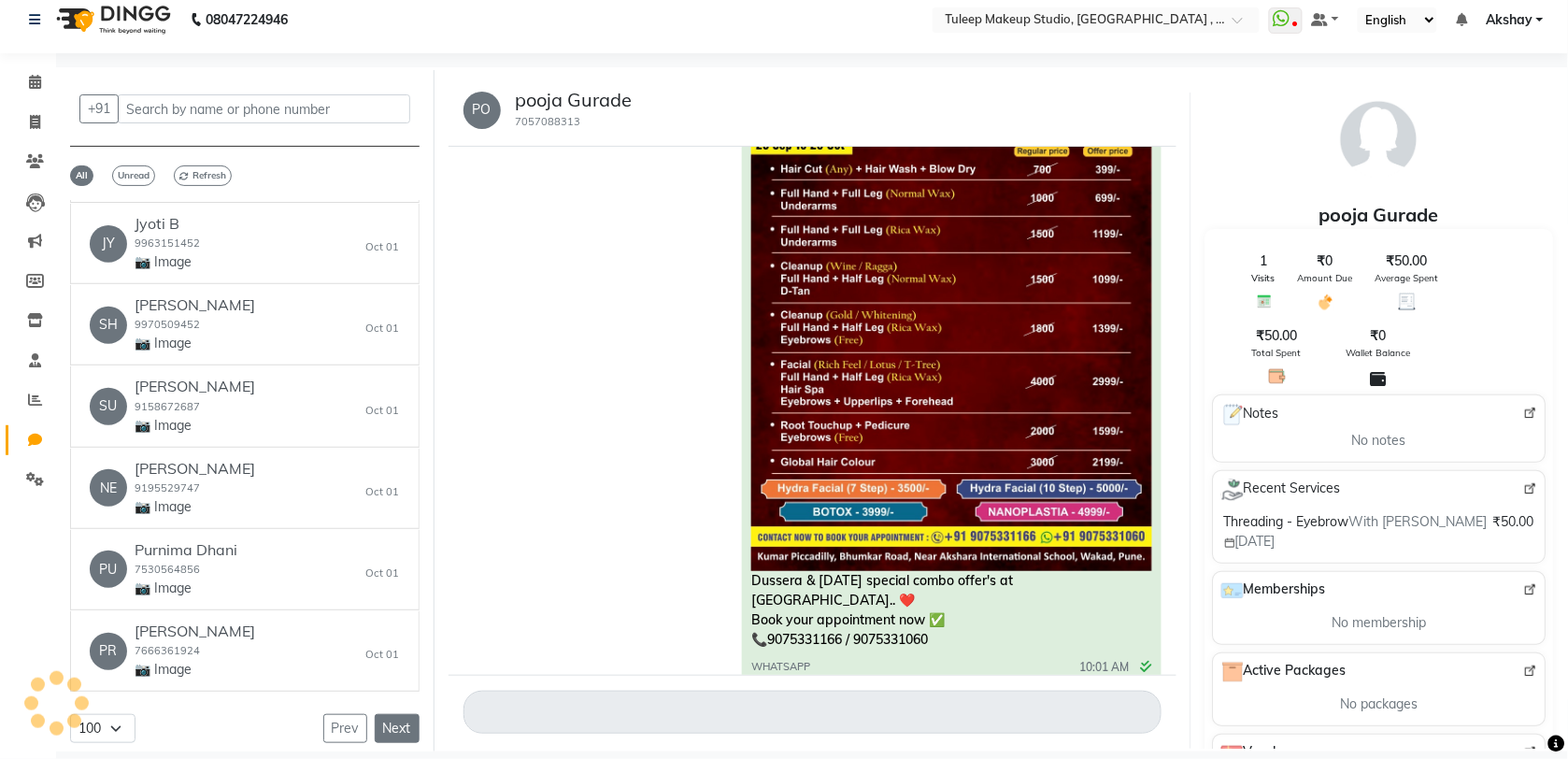
click at [375, 714] on button "Next" at bounding box center [397, 727] width 45 height 29
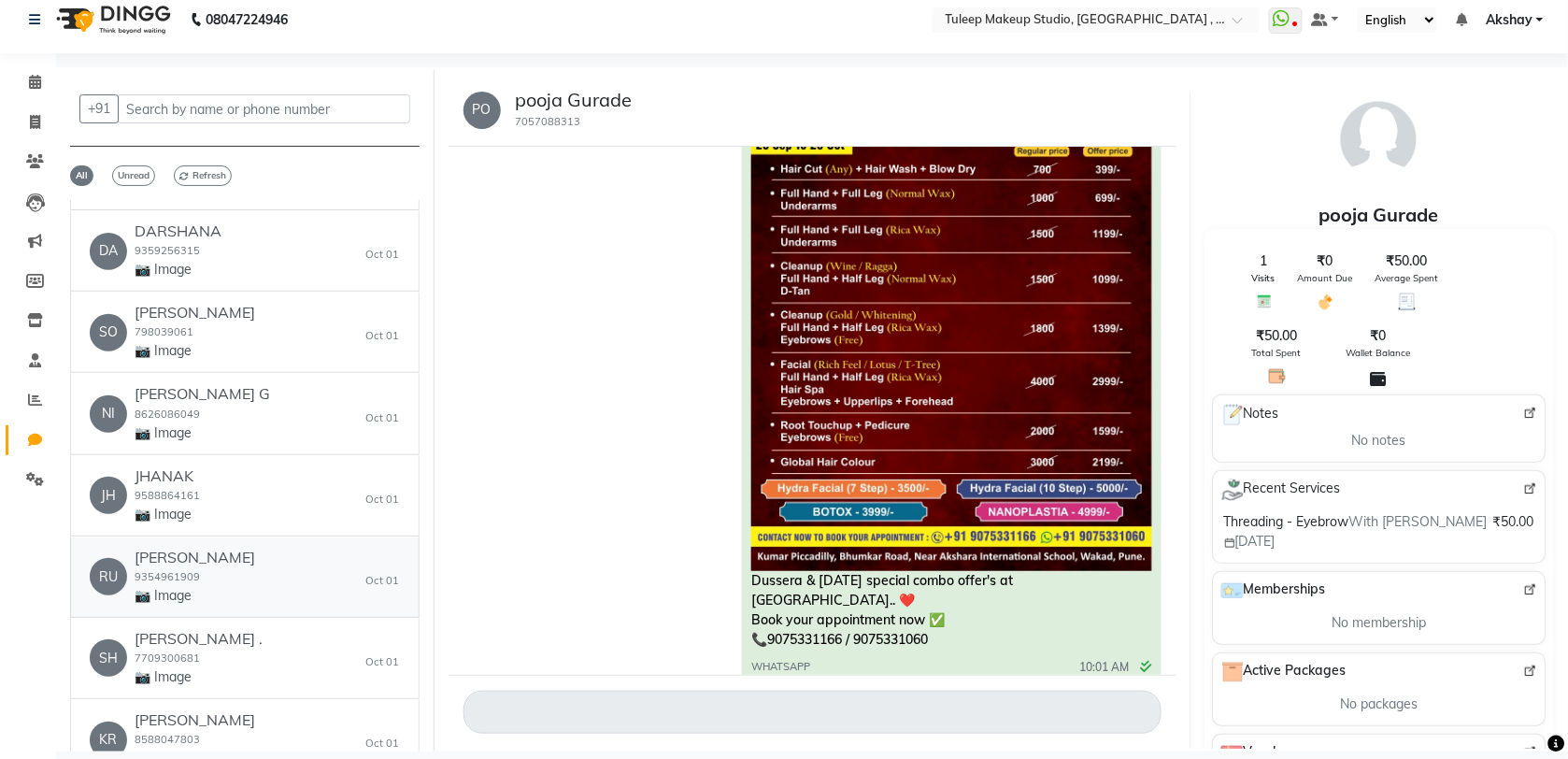
scroll to position [4344, 0]
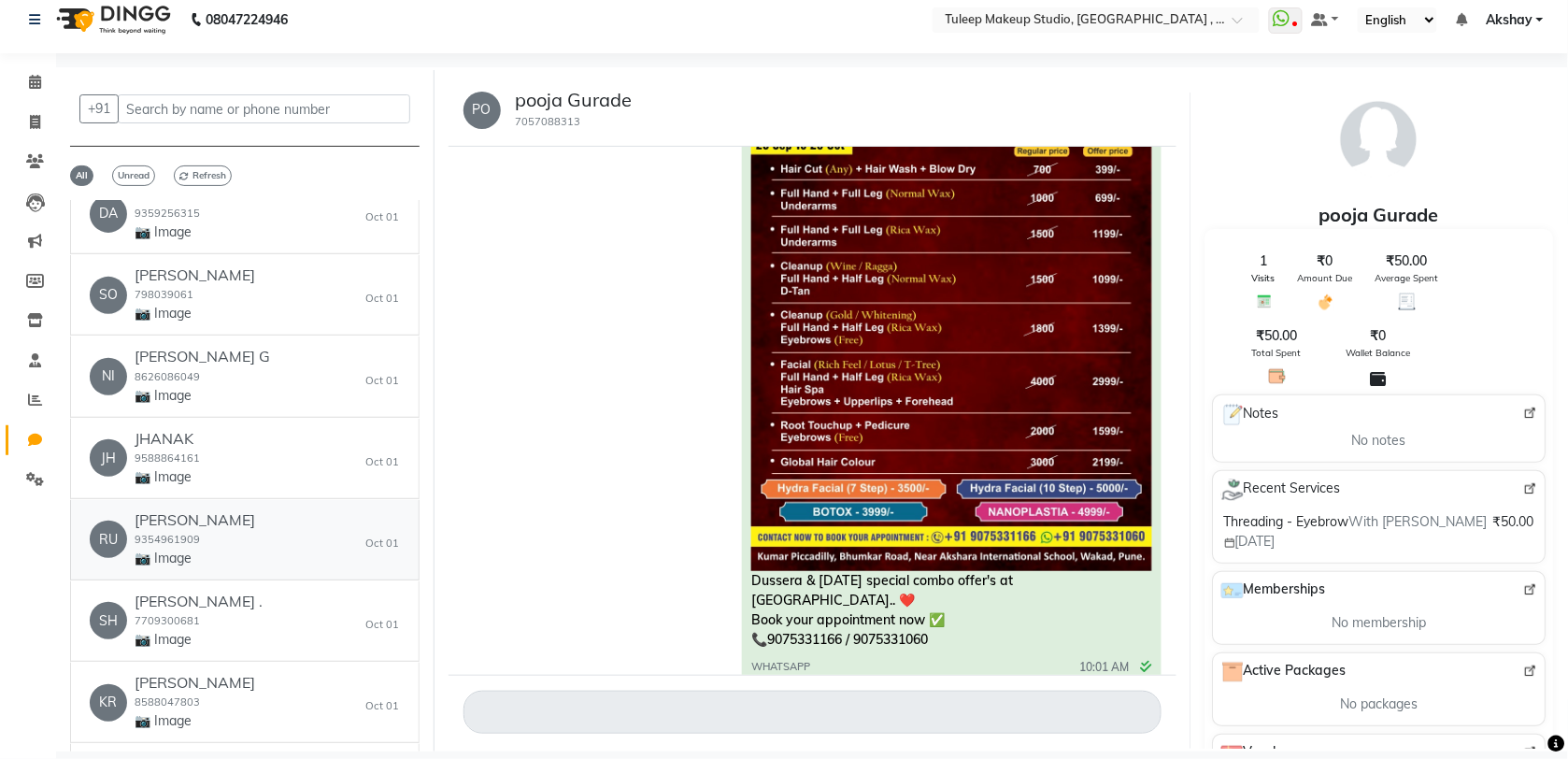
drag, startPoint x: 404, startPoint y: 517, endPoint x: 409, endPoint y: 366, distance: 151.1
click at [409, 366] on div "[PERSON_NAME] DEORE 7030718140 📷 Image [DATE] YA [PERSON_NAME] 7385538140 📷 Ima…" at bounding box center [245, 475] width 349 height 552
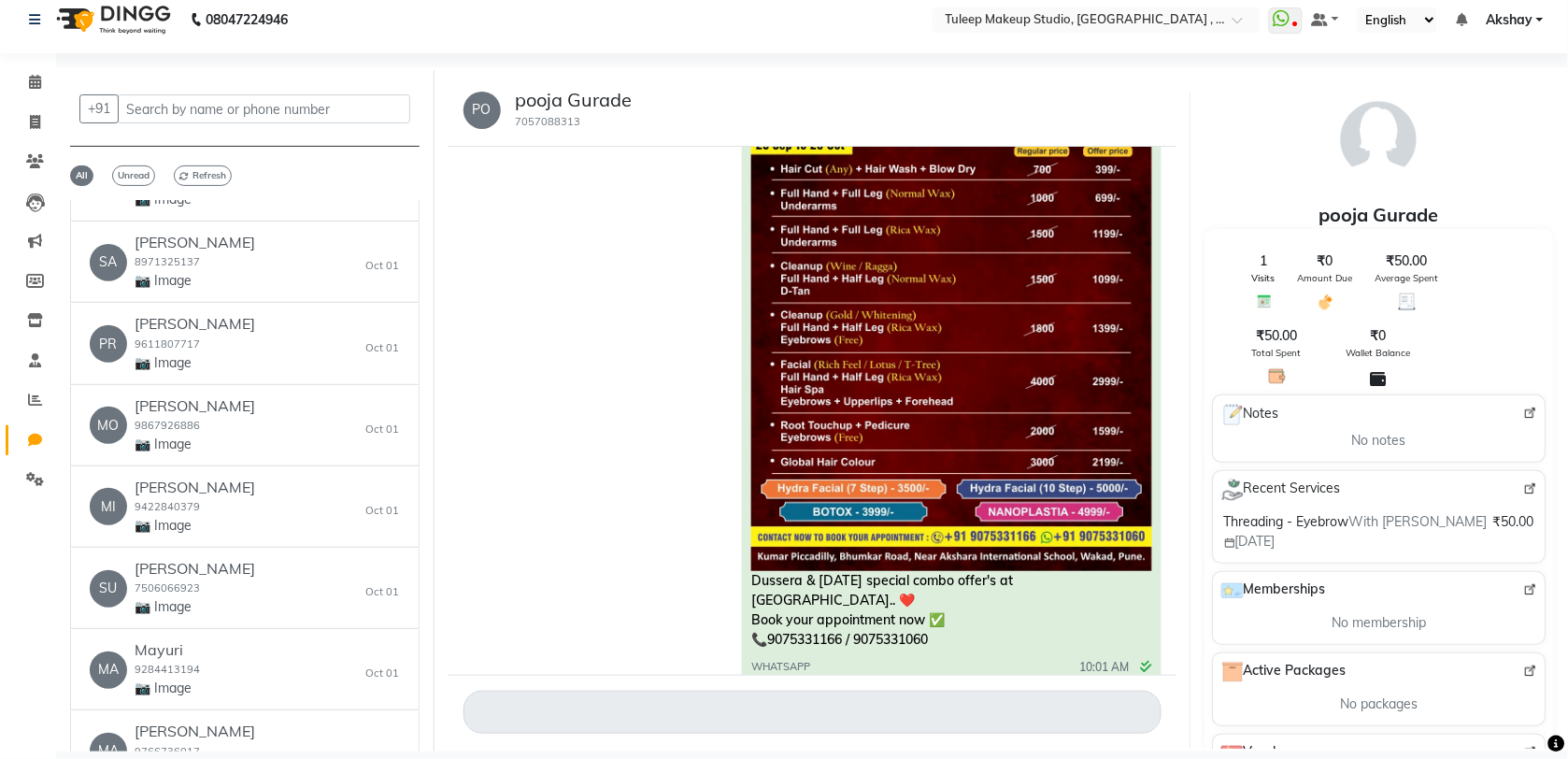
scroll to position [1932, 0]
click at [419, 280] on div "+91 All Unread Refresh [PERSON_NAME] DEORE 7030718140 📷 Image [DATE] YA [PERSON…" at bounding box center [244, 411] width 378 height 681
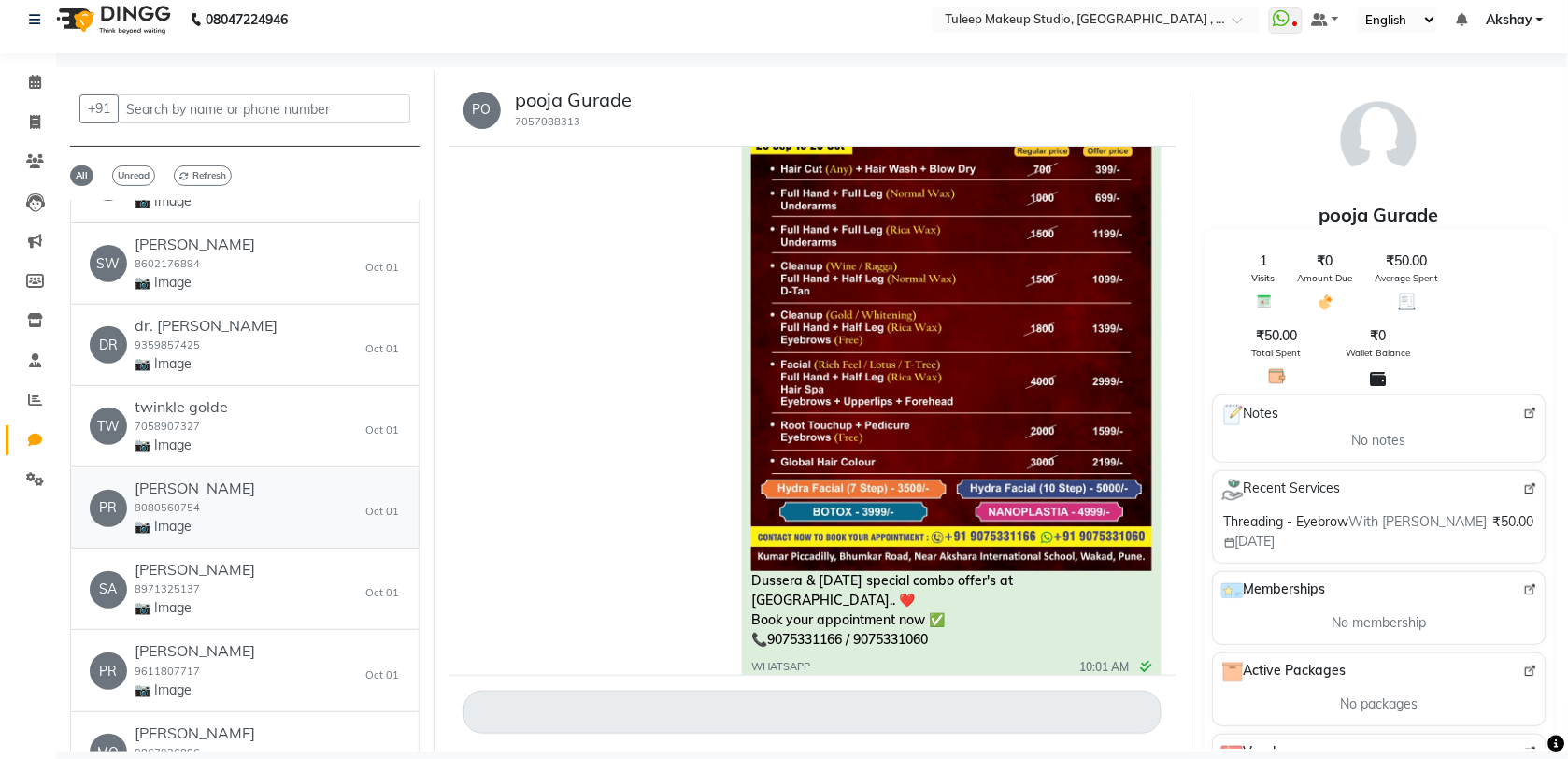
click at [210, 520] on div "[PERSON_NAME] 8080560754 📷 Image" at bounding box center [195, 507] width 120 height 57
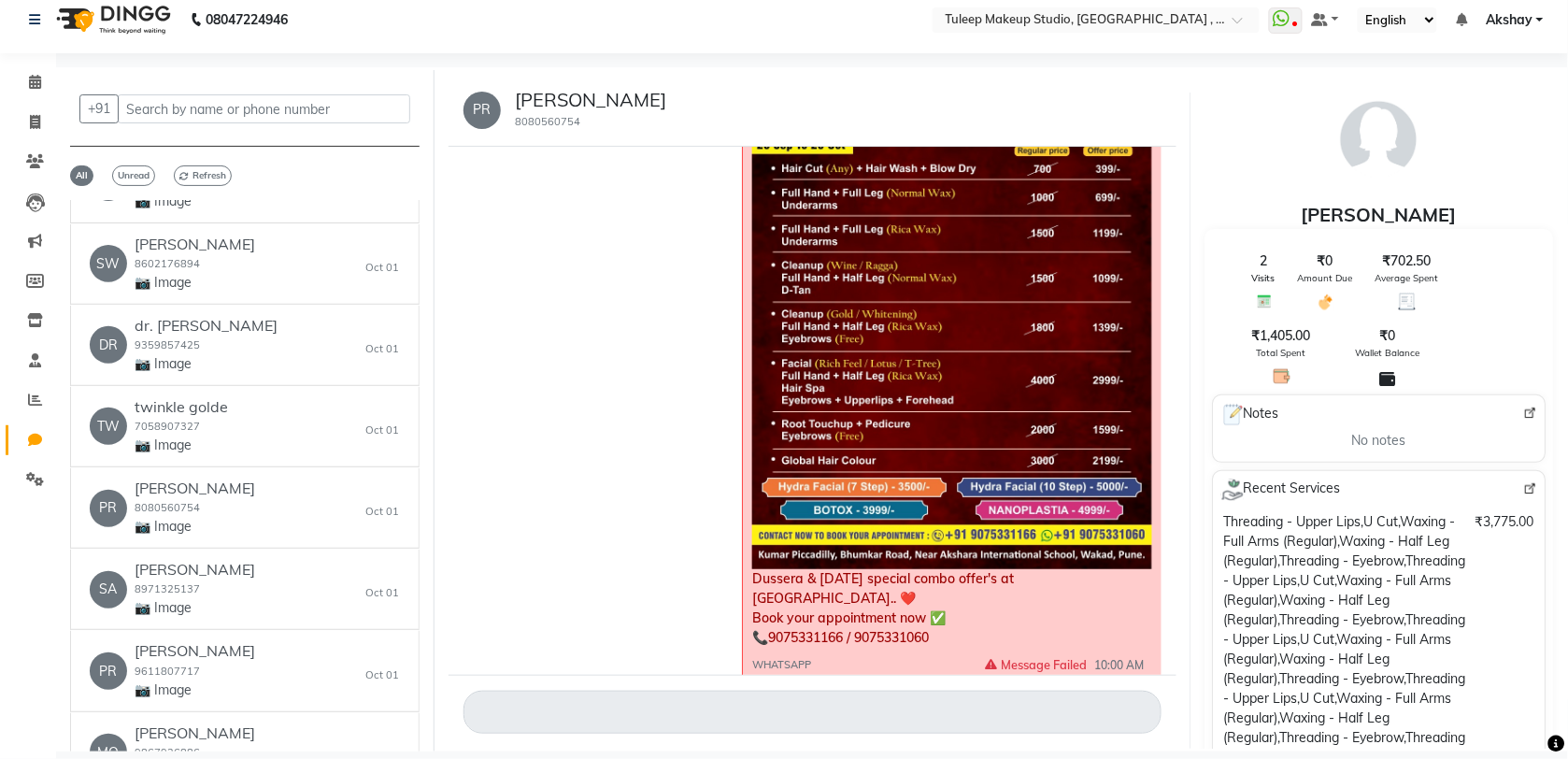
click at [1179, 576] on div "PR [PERSON_NAME] 8080560754 [DATE] Dussera & [DATE] special combo offer's at [G…" at bounding box center [813, 411] width 756 height 675
click at [643, 671] on div "Dussera & [DATE] special combo offer's at [GEOGRAPHIC_DATA].. ❤️ Book your appo…" at bounding box center [812, 358] width 698 height 661
click at [643, 641] on div "Dussera & [DATE] special combo offer's at [GEOGRAPHIC_DATA].. ❤️ Book your appo…" at bounding box center [812, 358] width 698 height 661
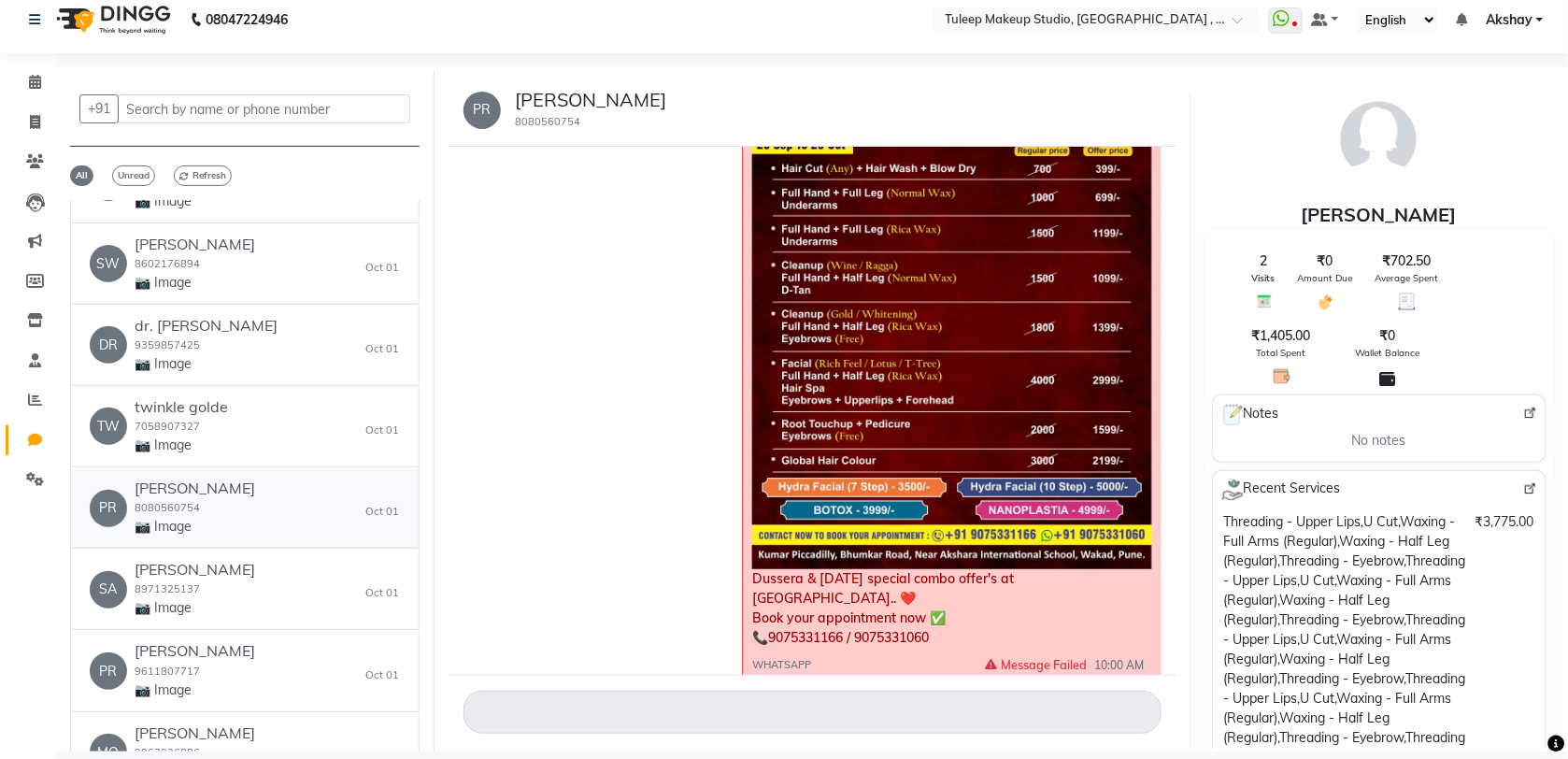
click at [161, 497] on h6 "[PERSON_NAME]" at bounding box center [195, 488] width 120 height 18
drag, startPoint x: 161, startPoint y: 498, endPoint x: 245, endPoint y: 520, distance: 86.8
click at [245, 520] on div "PR [PERSON_NAME] 8080560754 📷 Image [DATE]" at bounding box center [244, 507] width 311 height 57
click at [234, 584] on div "SA [PERSON_NAME] 8971325137 📷 Image [DATE]" at bounding box center [244, 588] width 311 height 57
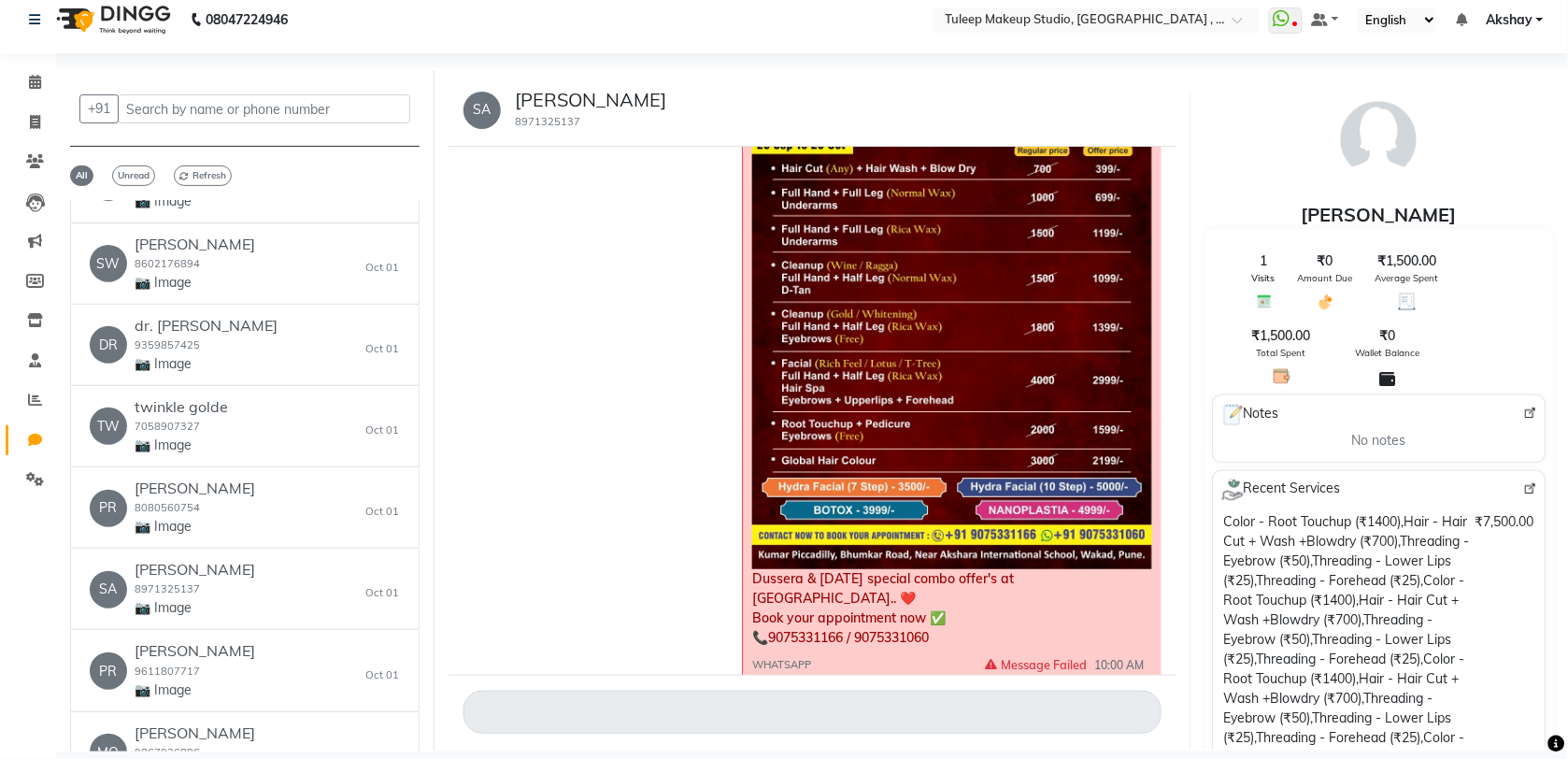
click at [534, 529] on div "Dussera & [DATE] special combo offer's at [GEOGRAPHIC_DATA].. ❤️ Book your appo…" at bounding box center [812, 358] width 698 height 661
click at [179, 665] on div "[PERSON_NAME] 9611807717 📷 Image" at bounding box center [195, 670] width 120 height 57
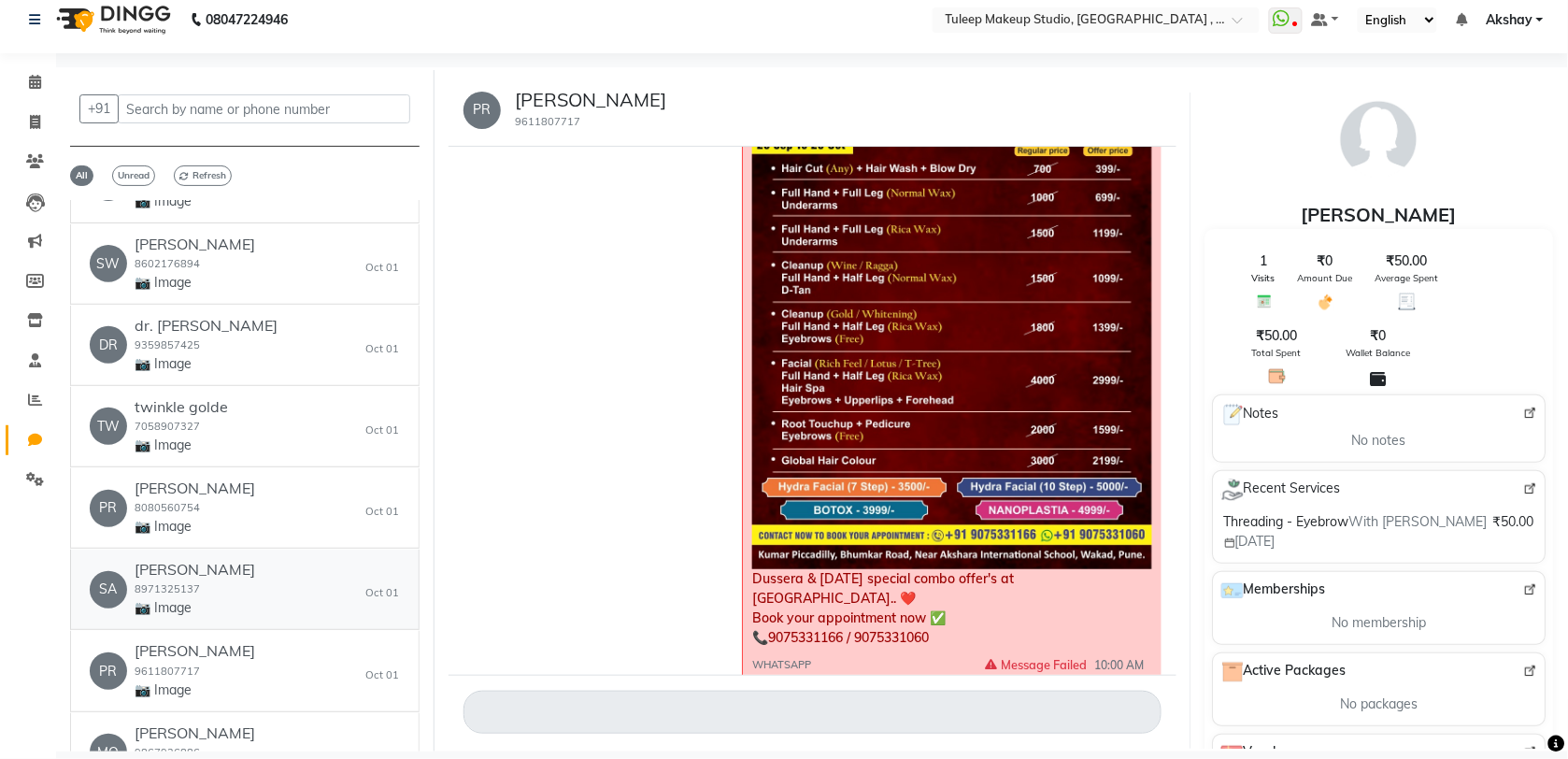
click at [194, 578] on h6 "[PERSON_NAME]" at bounding box center [195, 569] width 120 height 18
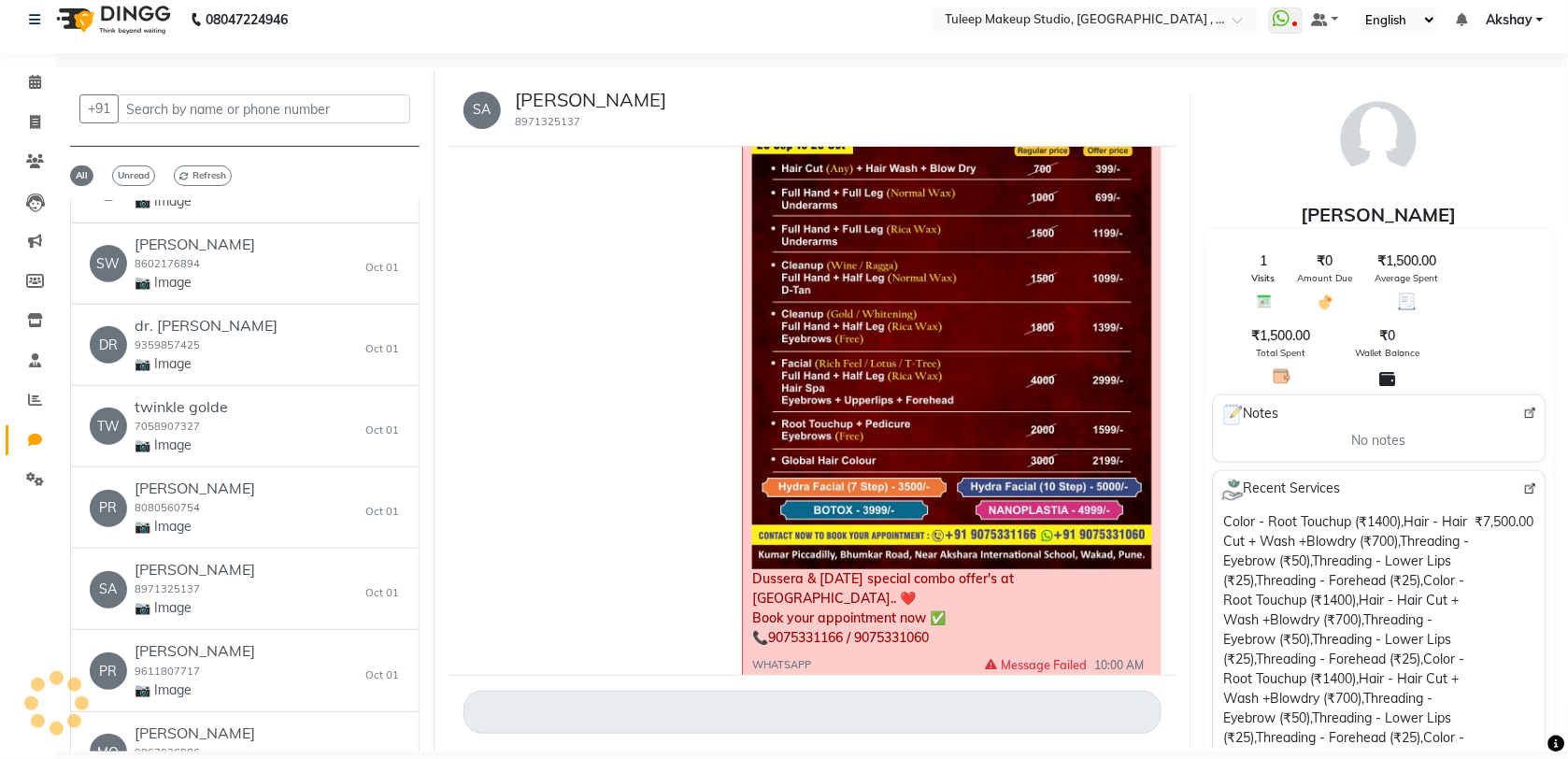
click at [478, 267] on div "Dussera & [DATE] special combo offer's at [GEOGRAPHIC_DATA].. ❤️ Book your appo…" at bounding box center [812, 358] width 698 height 661
drag, startPoint x: 478, startPoint y: 267, endPoint x: 484, endPoint y: 380, distance: 113.2
click at [484, 380] on div "Dussera & [DATE] special combo offer's at [GEOGRAPHIC_DATA].. ❤️ Book your appo…" at bounding box center [812, 358] width 698 height 661
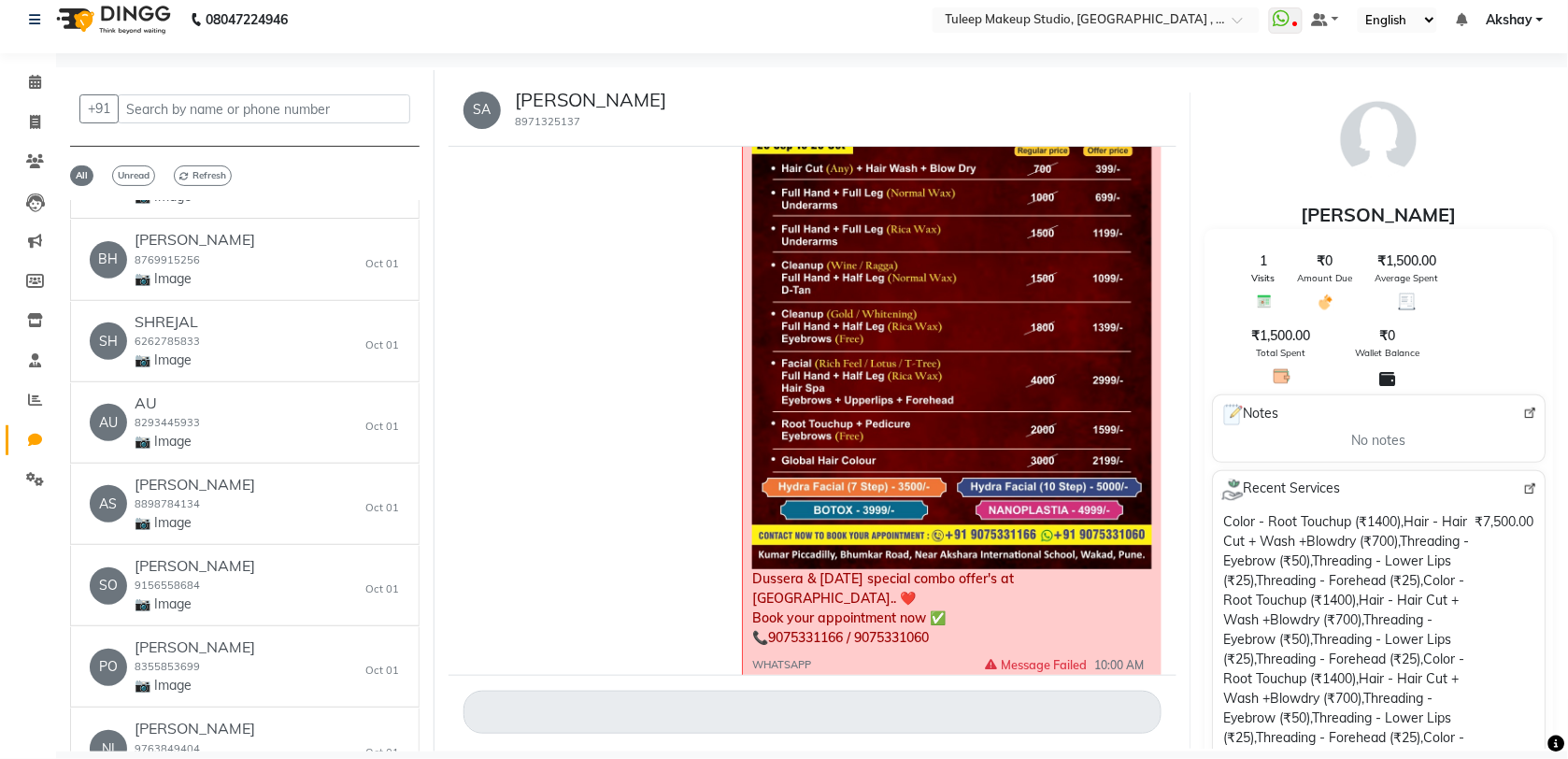
scroll to position [0, 0]
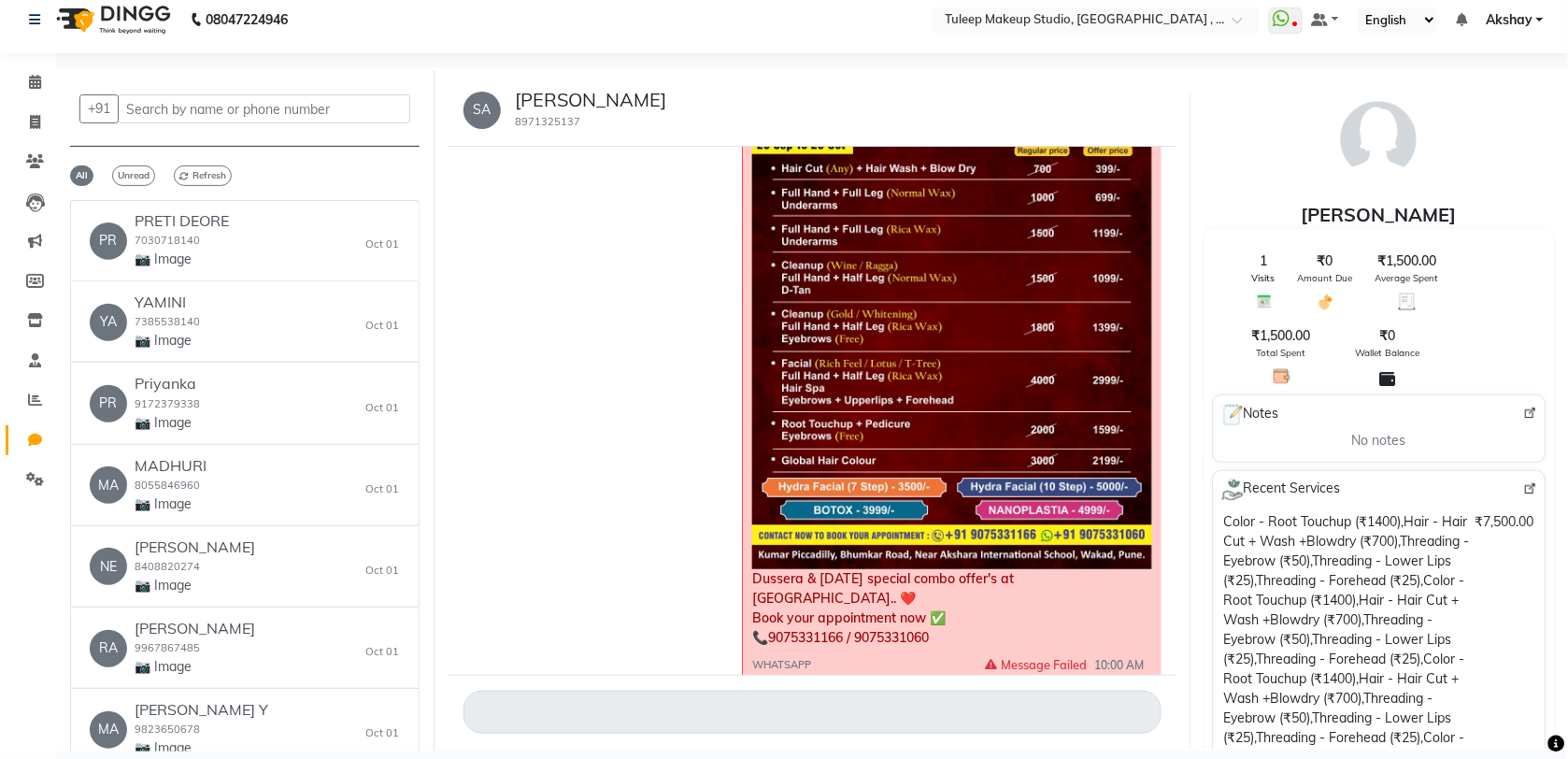
click at [422, 299] on div "+91 All Unread Refresh [PERSON_NAME] DEORE 7030718140 📷 Image [DATE] YA [PERSON…" at bounding box center [244, 411] width 378 height 681
